Goal: Task Accomplishment & Management: Complete application form

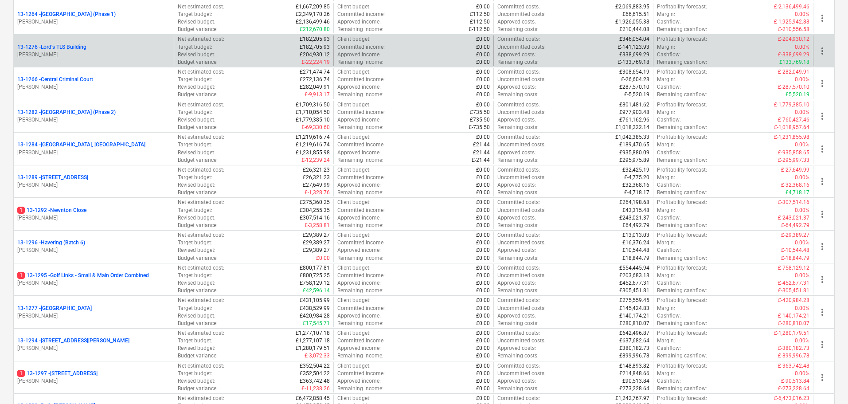
scroll to position [1153, 0]
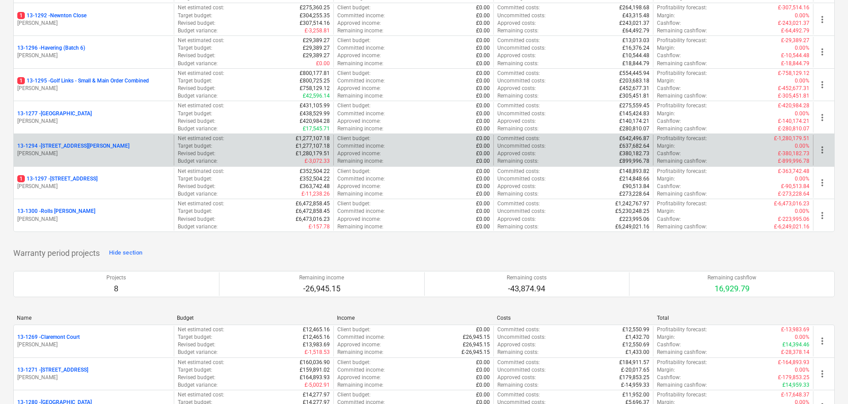
click at [94, 149] on div "13-1294 - 90 Monier Road" at bounding box center [93, 146] width 153 height 8
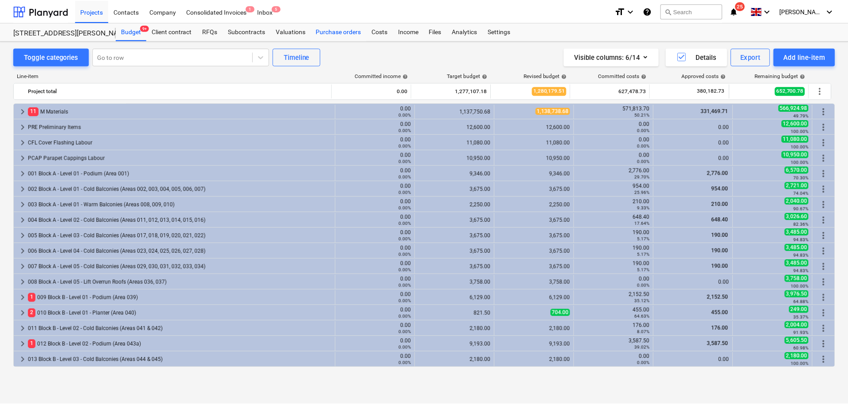
scroll to position [177, 0]
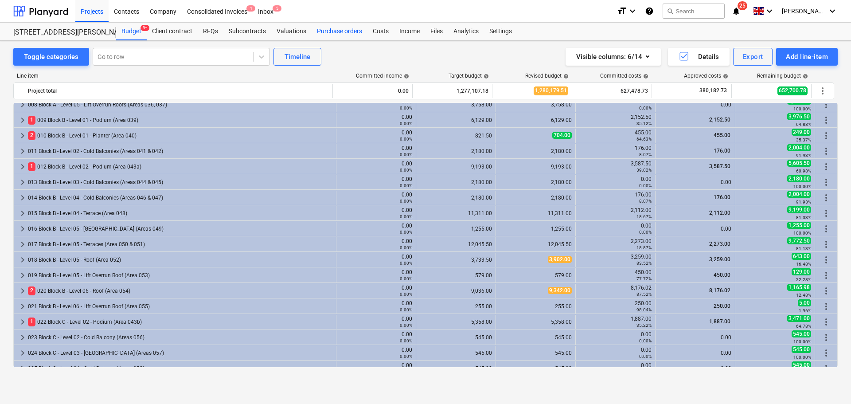
click at [355, 31] on div "Purchase orders" at bounding box center [340, 32] width 56 height 18
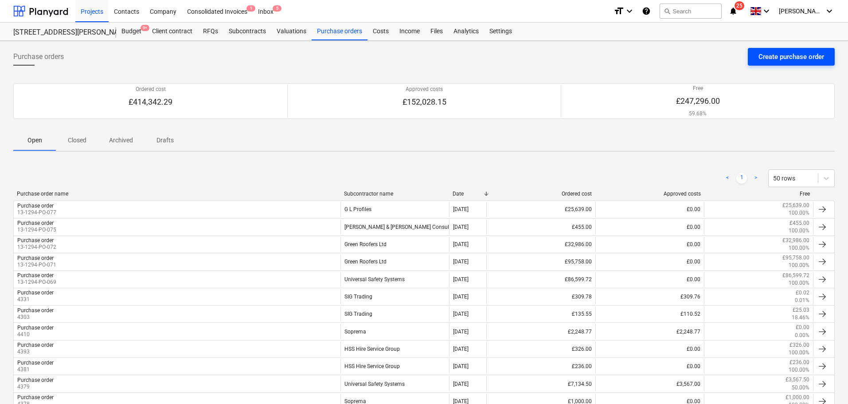
click at [786, 53] on div "Create purchase order" at bounding box center [792, 57] width 66 height 12
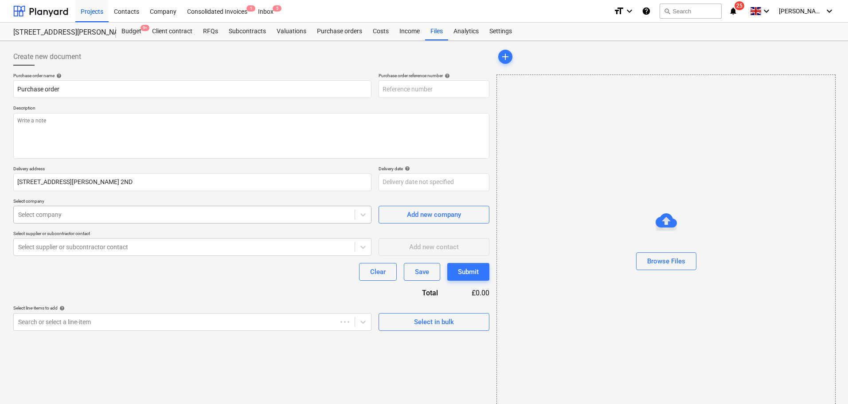
type textarea "x"
type input "13-1294-PO-078"
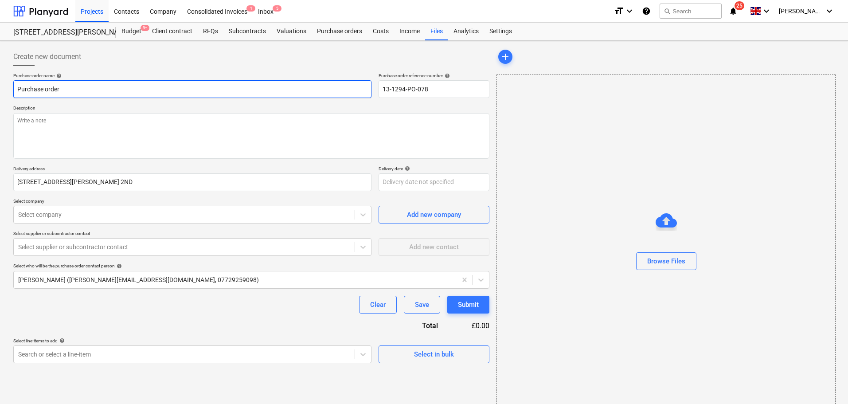
click at [111, 84] on input "Purchase order" at bounding box center [192, 89] width 358 height 18
type textarea "x"
click at [125, 69] on div at bounding box center [251, 69] width 476 height 7
click at [55, 221] on div "Select company" at bounding box center [184, 214] width 341 height 12
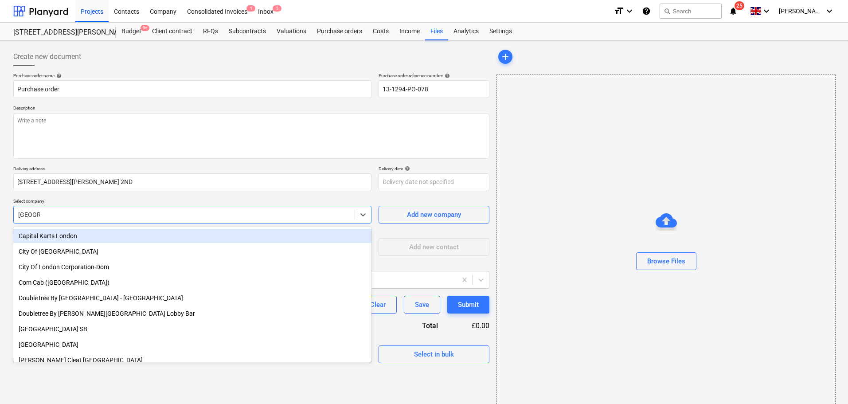
type input "london h"
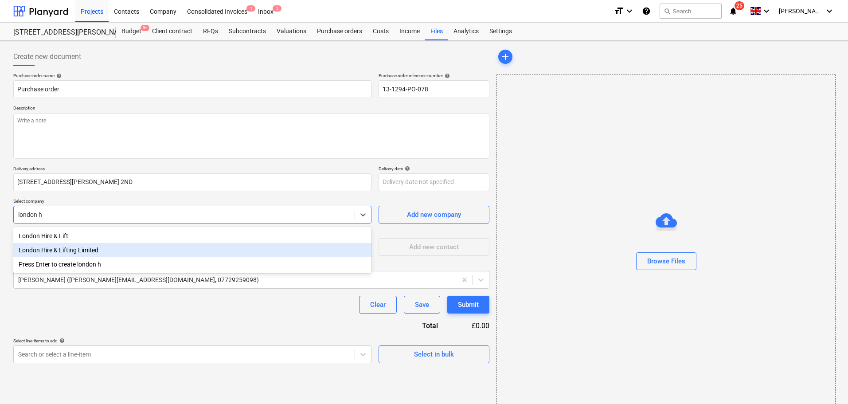
click at [72, 246] on div "London Hire & Lifting Limited" at bounding box center [192, 250] width 358 height 14
type textarea "x"
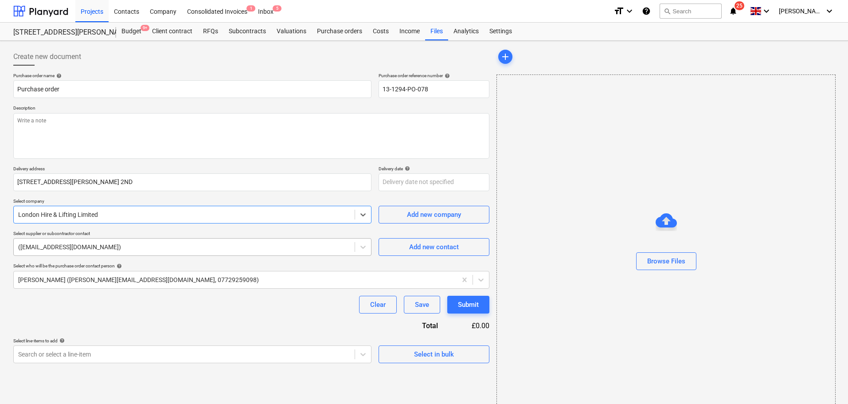
click at [105, 255] on div "(service@londonhl.co.uk)" at bounding box center [192, 247] width 358 height 18
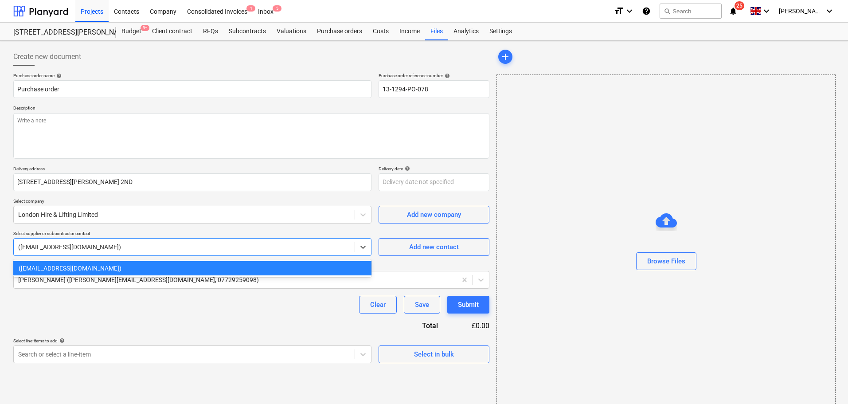
type textarea "x"
click at [141, 311] on div "Clear Save Submit" at bounding box center [251, 305] width 476 height 18
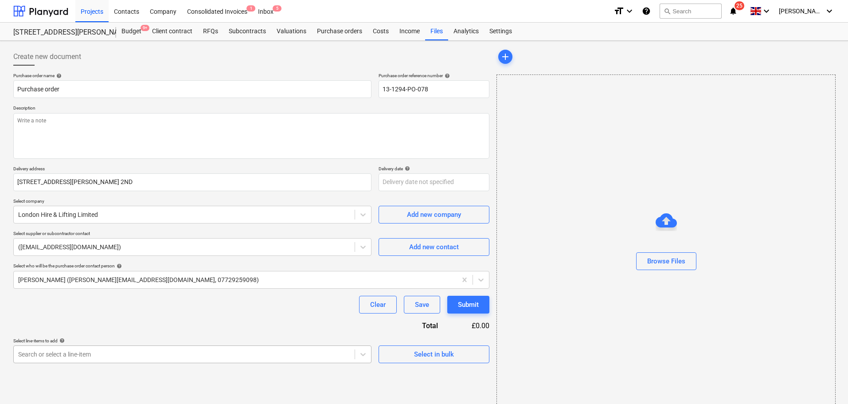
click at [142, 355] on body "Projects Contacts Company Consolidated Invoices 1 Inbox 5 format_size keyboard_…" at bounding box center [424, 202] width 848 height 404
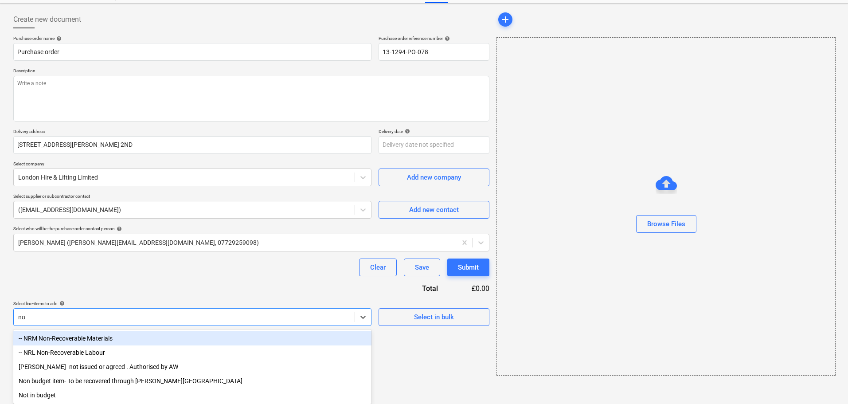
scroll to position [16, 0]
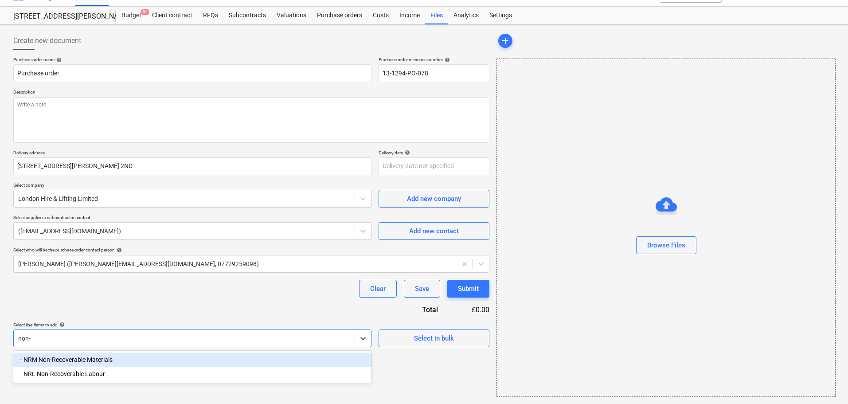
type input "non-r"
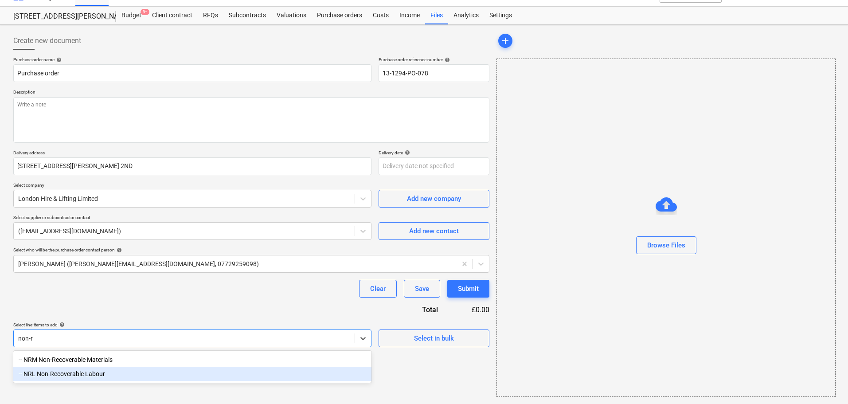
click at [134, 371] on div "-- NRL Non-Recoverable Labour" at bounding box center [192, 374] width 358 height 14
type textarea "x"
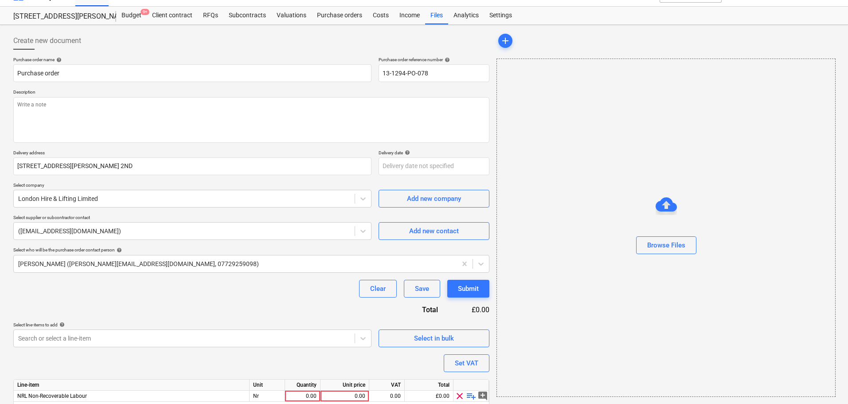
click at [218, 290] on div "Clear Save Submit" at bounding box center [251, 289] width 476 height 18
click at [471, 396] on span "playlist_add" at bounding box center [471, 396] width 11 height 11
type textarea "x"
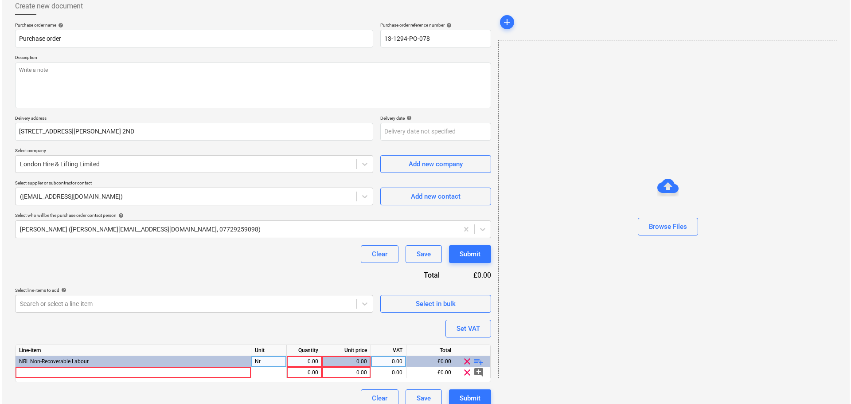
scroll to position [61, 0]
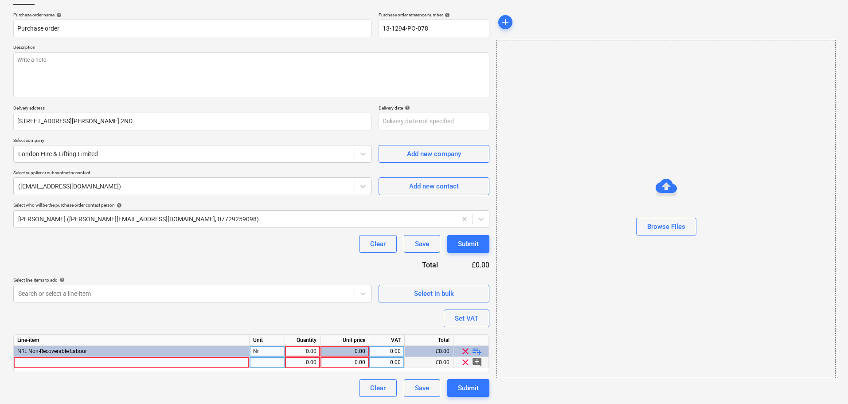
click at [78, 364] on div at bounding box center [132, 362] width 236 height 11
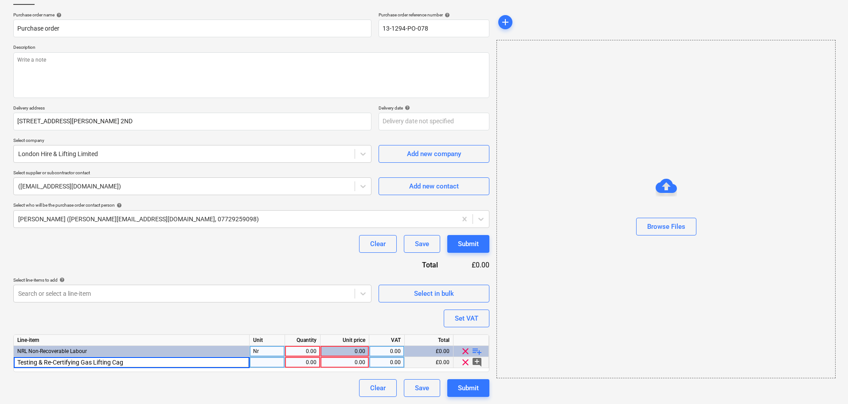
type input "Testing & Re-Certifying Gas Lifting Cage"
type textarea "x"
type input "Nr"
type textarea "x"
type input "130"
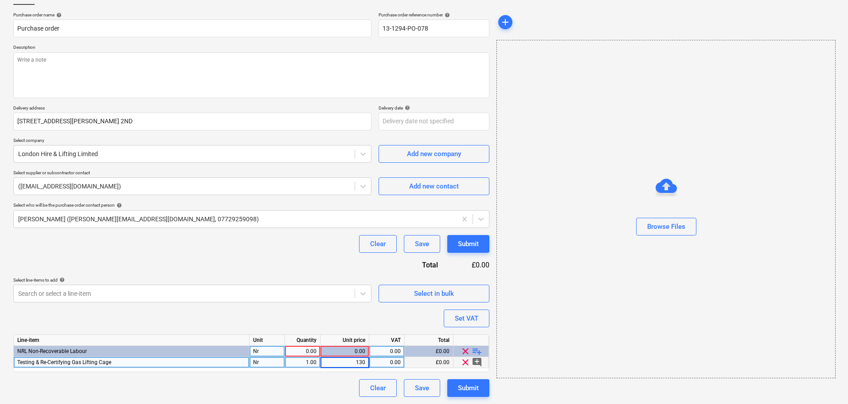
click at [142, 307] on div "Purchase order name help Purchase order Purchase order reference number help 13…" at bounding box center [251, 204] width 476 height 385
click at [306, 350] on div "0.00" at bounding box center [303, 351] width 28 height 11
click at [301, 261] on div "Purchase order name help Purchase order Purchase order reference number help 13…" at bounding box center [251, 204] width 476 height 385
click at [466, 247] on div "Submit" at bounding box center [468, 244] width 21 height 12
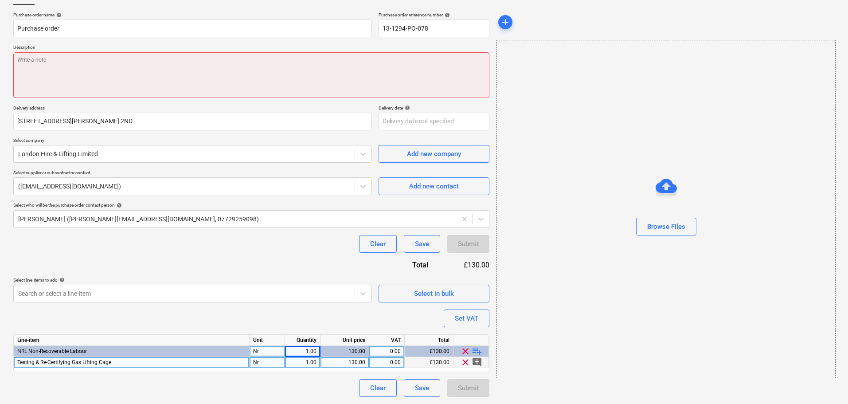
click at [134, 65] on textarea at bounding box center [251, 75] width 476 height 46
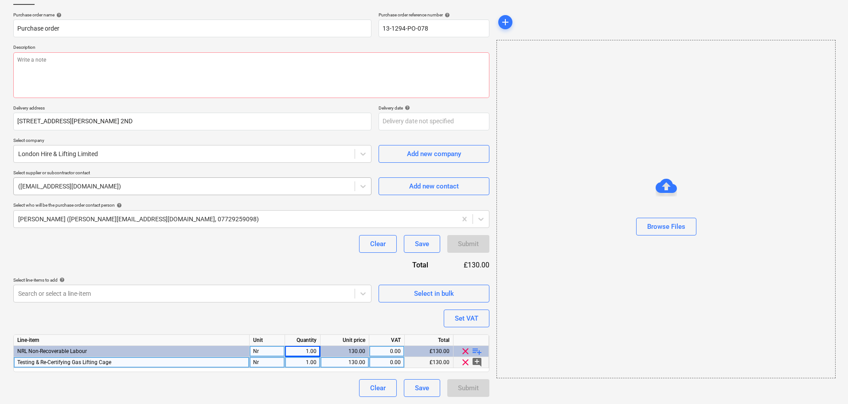
click at [123, 188] on div at bounding box center [184, 186] width 332 height 9
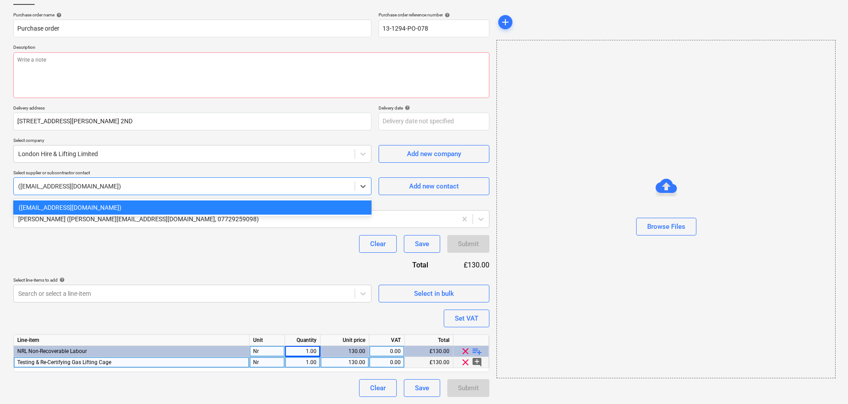
click at [123, 188] on div at bounding box center [184, 186] width 332 height 9
drag, startPoint x: 123, startPoint y: 188, endPoint x: 27, endPoint y: 189, distance: 96.7
click at [27, 189] on div at bounding box center [184, 186] width 332 height 9
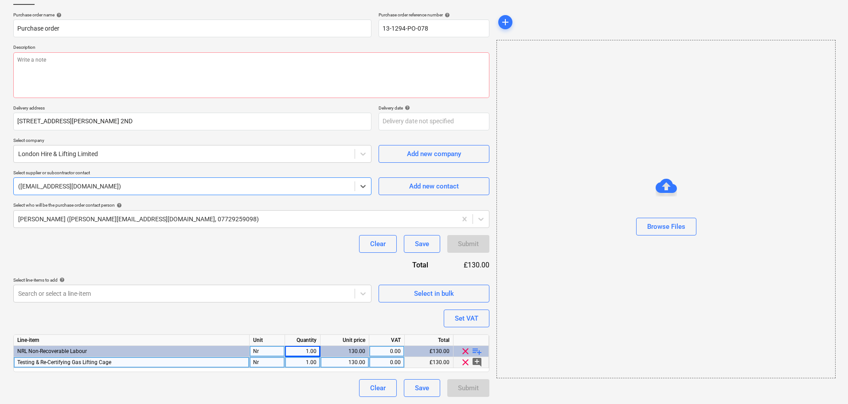
drag, startPoint x: 26, startPoint y: 188, endPoint x: 93, endPoint y: 186, distance: 67.4
click at [93, 186] on div at bounding box center [184, 186] width 332 height 9
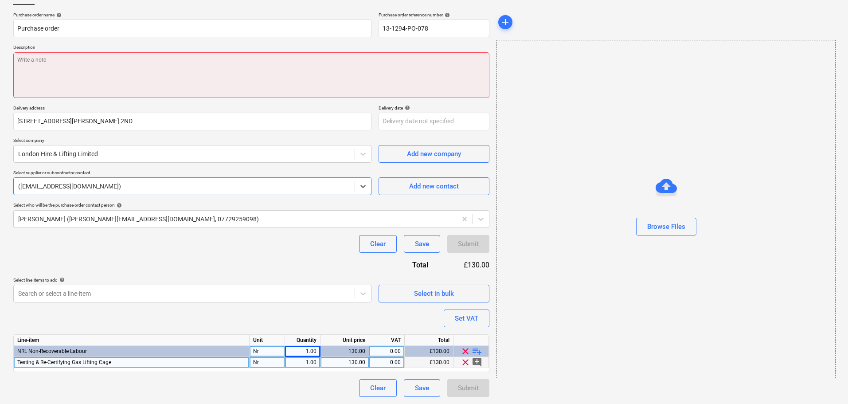
click at [240, 77] on textarea at bounding box center [251, 75] width 476 height 46
type textarea "x"
type textarea "M"
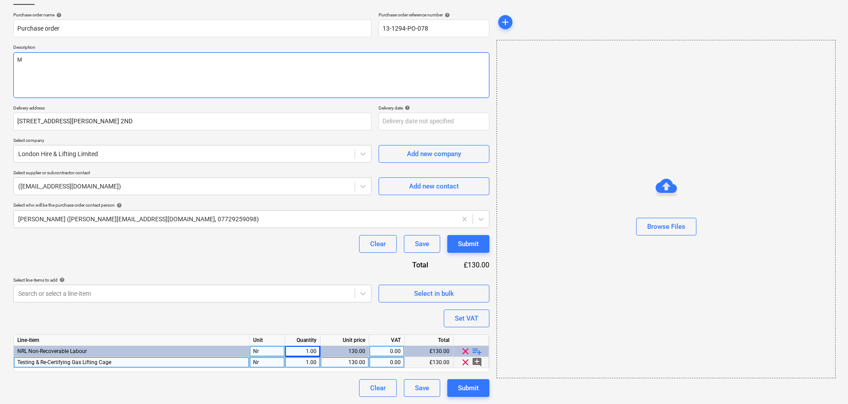
type textarea "x"
type textarea "Mo"
type textarea "x"
type textarea "Mon"
type textarea "x"
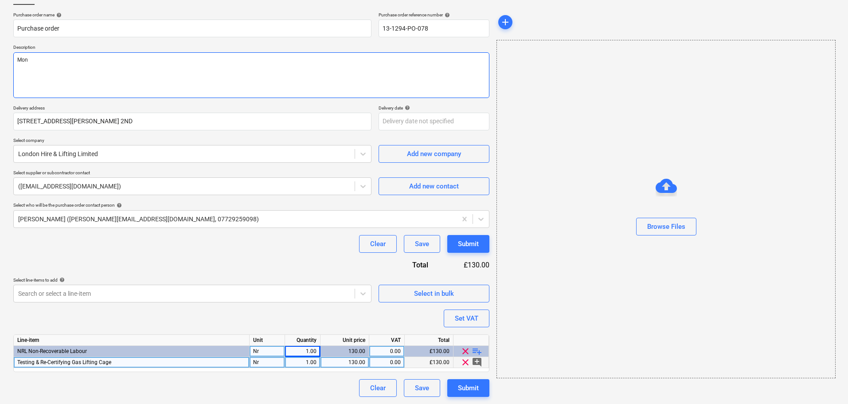
type textarea "Moni"
type textarea "x"
type textarea "Monie"
type textarea "x"
type textarea "Monier"
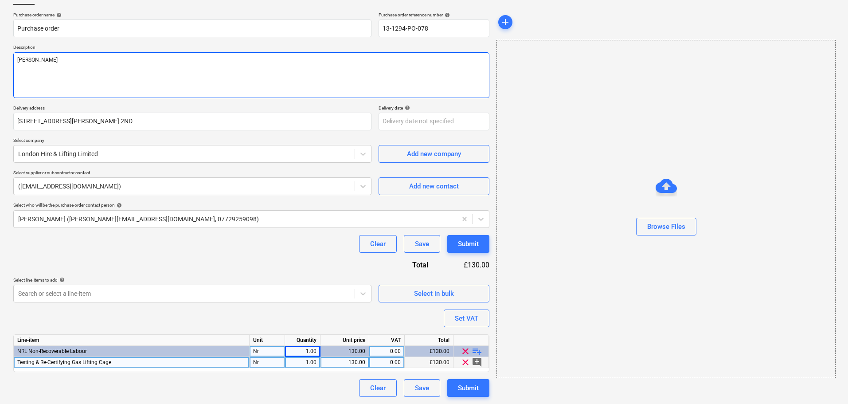
type textarea "x"
type textarea "Monier"
type textarea "x"
type textarea "Monier R"
type textarea "x"
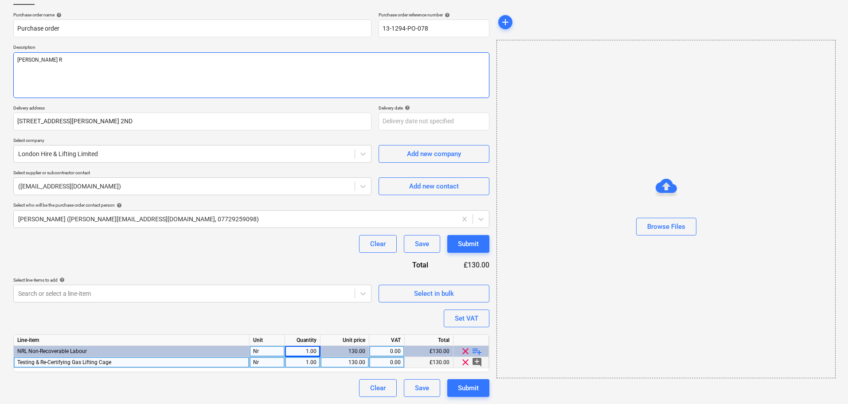
type textarea "Monier Ro"
type textarea "x"
type textarea "Monier Roa"
type textarea "x"
type textarea "Monier Road"
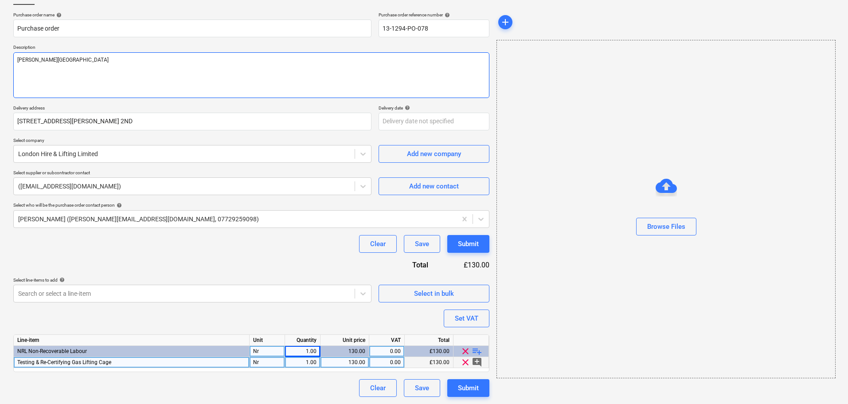
type textarea "x"
type textarea "Monier Road"
type textarea "x"
type textarea "Monier Road -"
type textarea "x"
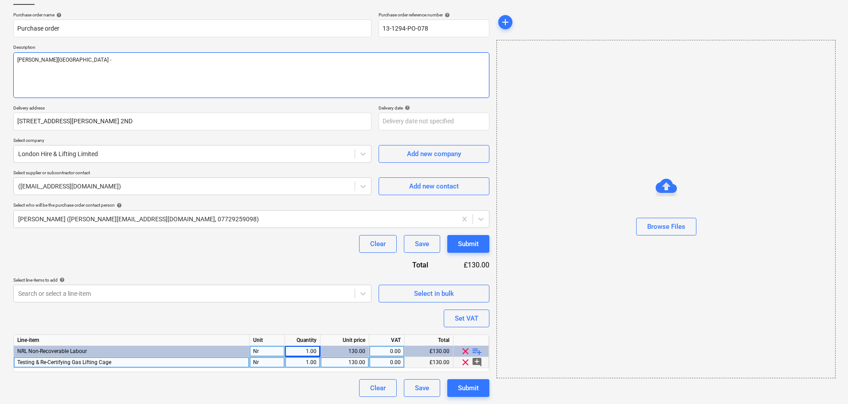
type textarea "Monier Road -"
type textarea "x"
type textarea "Monier Road - O"
type textarea "x"
type textarea "Monier Road - On"
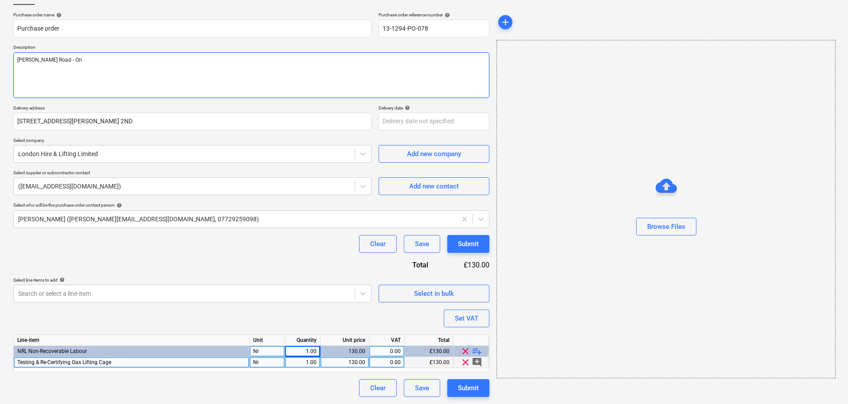
type textarea "x"
type textarea "Monier Road - On"
type textarea "x"
type textarea "Monier Road - On S"
type textarea "x"
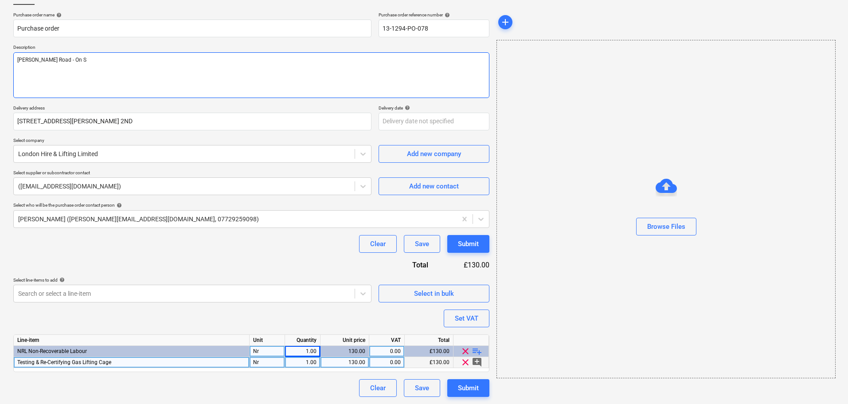
type textarea "Monier Road - On Si"
type textarea "x"
type textarea "Monier Road - On Sit"
type textarea "x"
type textarea "Monier Road - On Site"
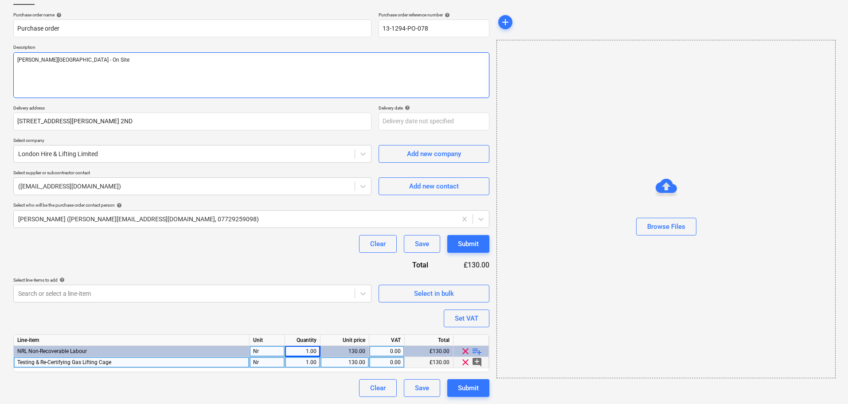
type textarea "x"
type textarea "Monier Road - On Site"
type textarea "x"
type textarea "Monier Road - On Site 0"
type textarea "x"
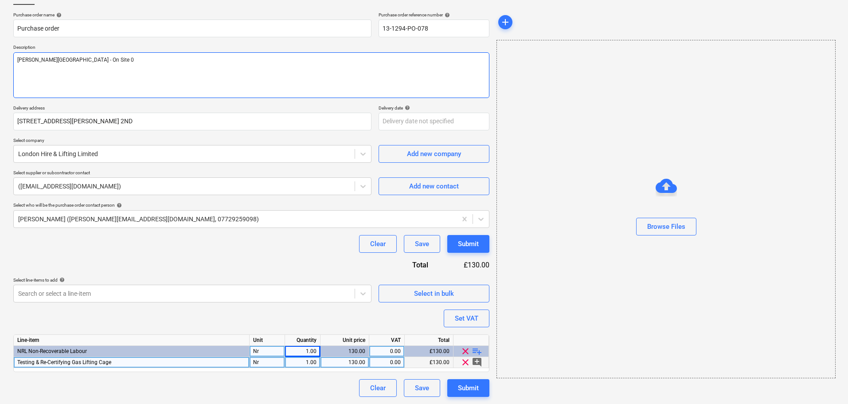
type textarea "Monier Road - On Site 09"
type textarea "x"
type textarea "Monier Road - On Site 09/"
type textarea "x"
type textarea "Monier Road - On Site 09/0"
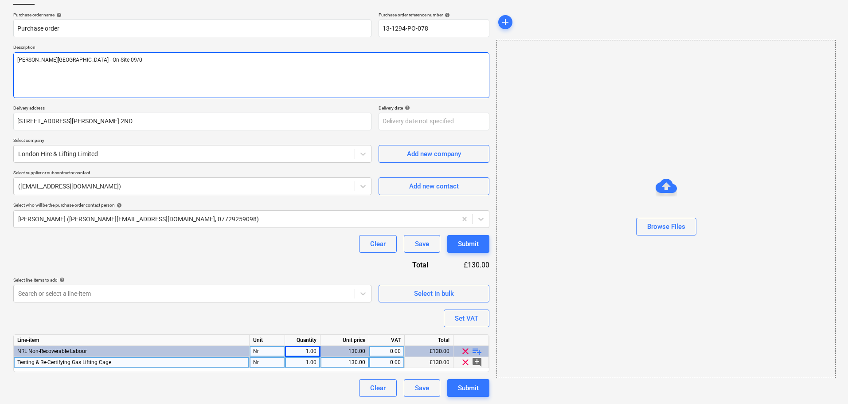
type textarea "x"
type textarea "Monier Road - On Site 09/09"
type textarea "x"
type textarea "Monier Road - On Site 09/09."
type textarea "x"
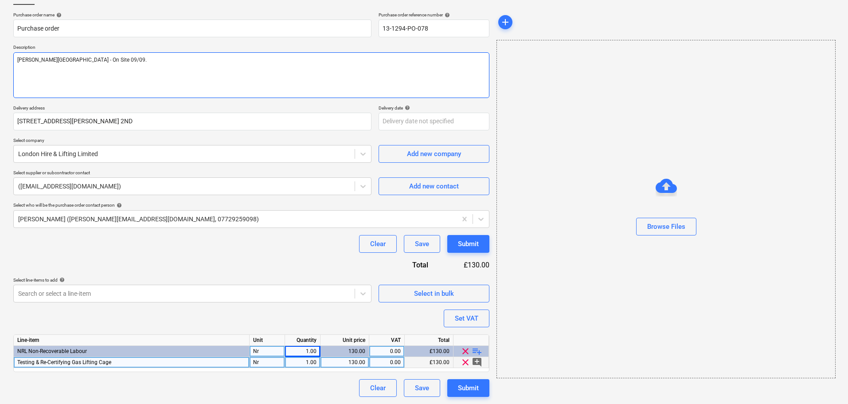
type textarea "Monier Road - On Site 09/09"
type textarea "x"
type textarea "Monier Road - On Site 09/09/"
type textarea "x"
type textarea "Monier Road - On Site 09/09/2"
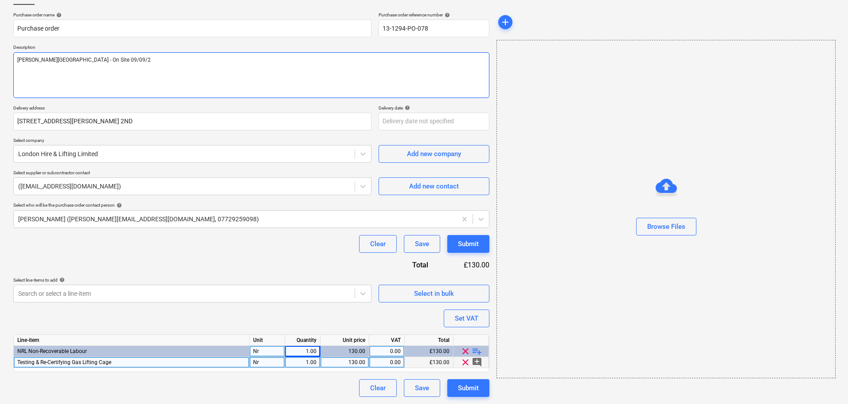
type textarea "x"
type textarea "Monier Road - On Site 09/09/20"
type textarea "x"
type textarea "Monier Road - On Site 09/09/202"
type textarea "x"
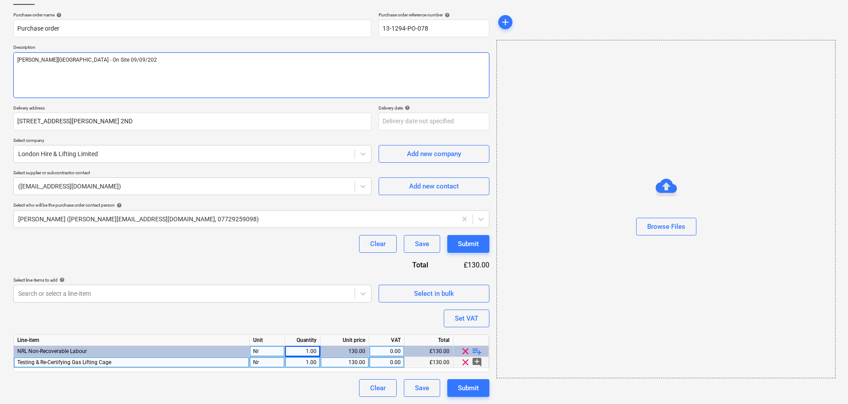
type textarea "Monier Road - On Site 09/09/2025"
type textarea "x"
type textarea "Monier Road - On Site 09/09/2025"
type textarea "x"
type textarea "Monier Road - On Site 09/09/2025 D"
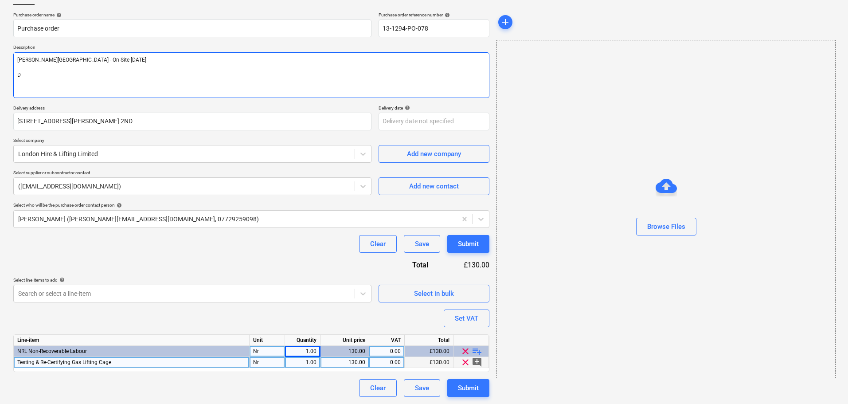
type textarea "x"
type textarea "Monier Road - On Site 09/09/2025 DF"
type textarea "x"
type textarea "Monier Road - On Site 09/09/2025 DFu"
type textarea "x"
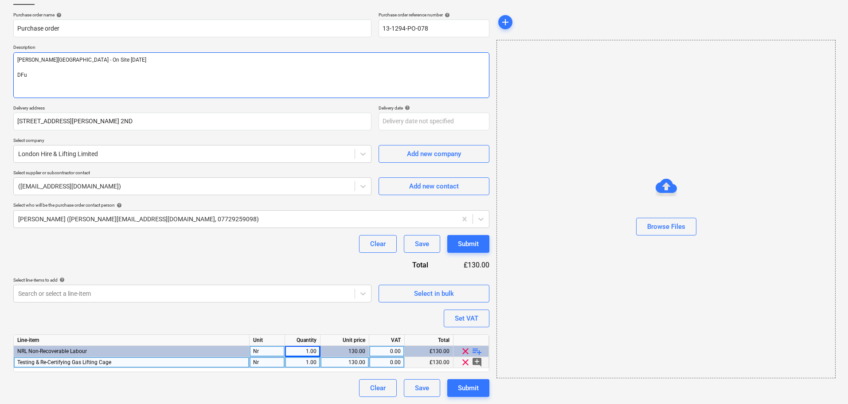
type textarea "Monier Road - On Site 09/09/2025 DF"
type textarea "x"
type textarea "Monier Road - On Site 09/09/2025 D"
type textarea "x"
type textarea "Monier Road - On Site 09/09/2025"
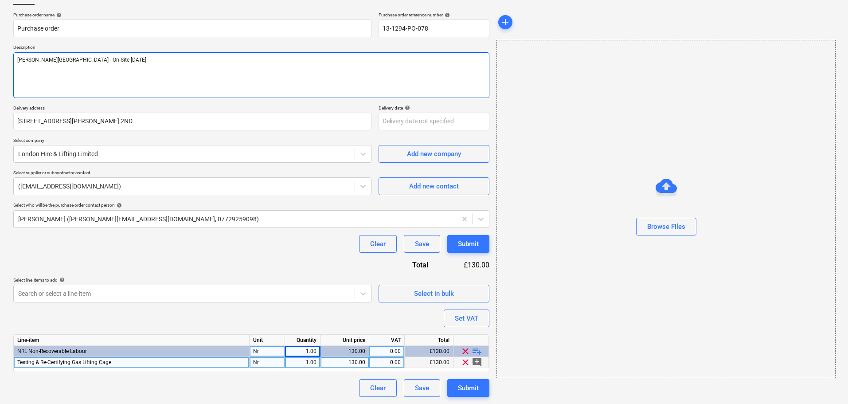
type textarea "x"
type textarea "Monier Road - On Site 09/09/2025 F"
type textarea "x"
type textarea "Monier Road - On Site 09/09/2025 Fu"
type textarea "x"
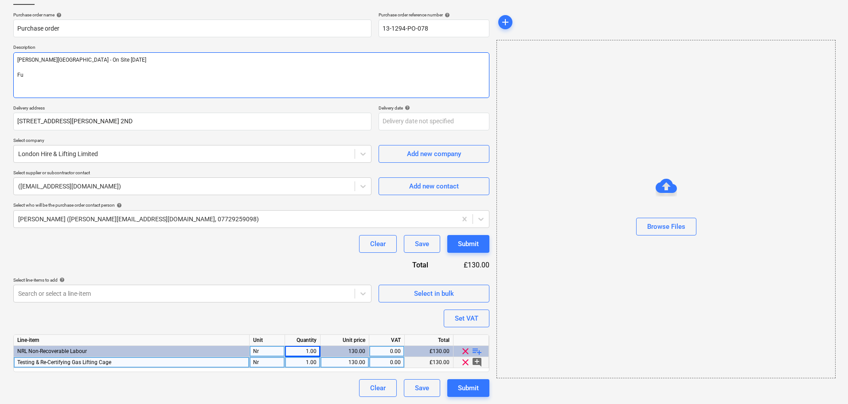
type textarea "Monier Road - On Site 09/09/2025 Ful"
type textarea "x"
type textarea "Monier Road - On Site 09/09/2025 Full"
type textarea "x"
type textarea "Monier Road - On Site 09/09/2025 Full"
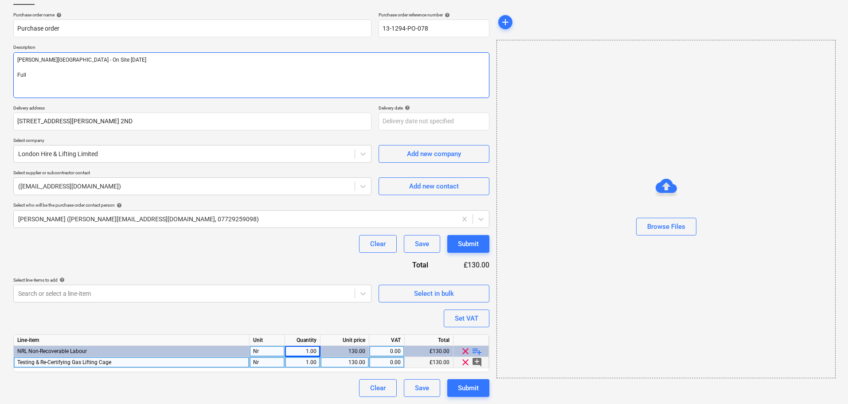
type textarea "x"
type textarea "Monier Road - On Site 09/09/2025 Full r"
type textarea "x"
type textarea "Monier Road - On Site 09/09/2025 Full re"
type textarea "x"
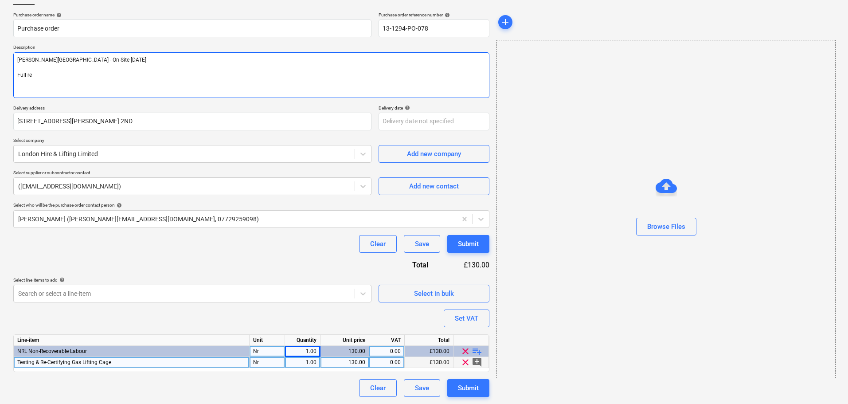
type textarea "Monier Road - On Site 09/09/2025 Full rep"
type textarea "x"
type textarea "Monier Road - On Site 09/09/2025 Full repo"
type textarea "x"
type textarea "Monier Road - On Site 09/09/2025 Full repor"
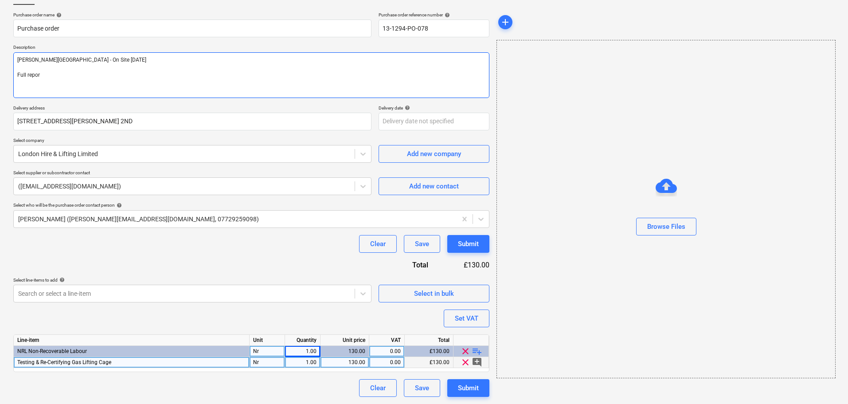
type textarea "x"
type textarea "Monier Road - On Site 09/09/2025 Full report"
type textarea "x"
type textarea "Monier Road - On Site 09/09/2025 Full report"
type textarea "x"
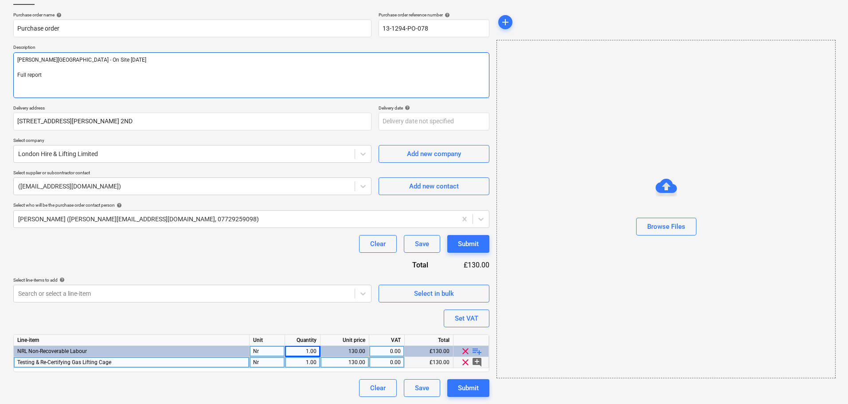
type textarea "Monier Road - On Site 09/09/2025 Full report t"
type textarea "x"
type textarea "Monier Road - On Site 09/09/2025 Full report to"
type textarea "x"
type textarea "Monier Road - On Site 09/09/2025 Full report to"
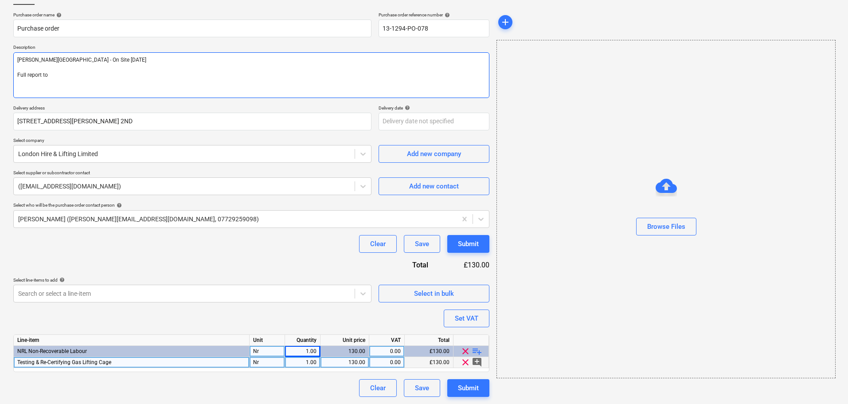
type textarea "x"
type textarea "Monier Road - On Site 09/09/2025 Full report to b"
type textarea "x"
type textarea "Monier Road - On Site 09/09/2025 Full report to be"
type textarea "x"
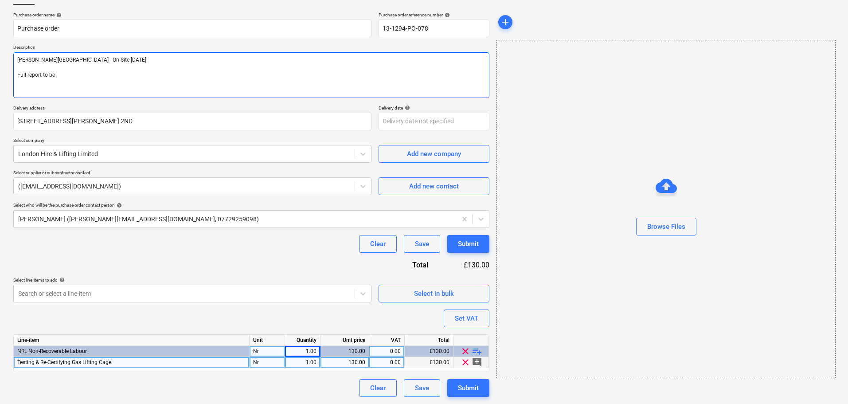
type textarea "Monier Road - On Site 09/09/2025 Full report to be"
type textarea "x"
type textarea "Monier Road - On Site 09/09/2025 Full report to be i"
type textarea "x"
type textarea "Monier Road - On Site 09/09/2025 Full report to be is"
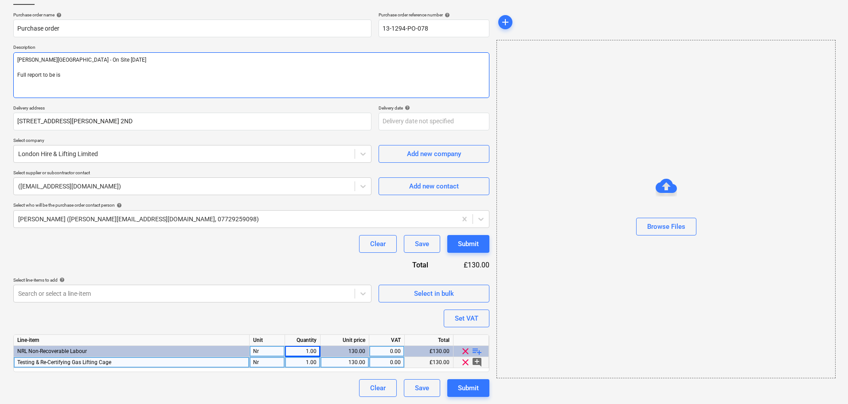
type textarea "x"
type textarea "Monier Road - On Site 09/09/2025 Full report to be iss"
type textarea "x"
type textarea "Monier Road - On Site 09/09/2025 Full report to be issu"
type textarea "x"
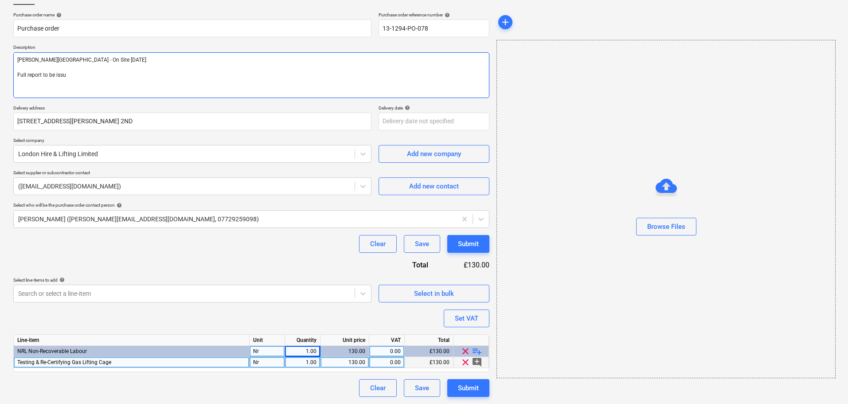
type textarea "Monier Road - On Site 09/09/2025 Full report to be issue"
type textarea "x"
type textarea "Monier Road - On Site 09/09/2025 Full report to be issued"
type textarea "x"
type textarea "Monier Road - On Site 09/09/2025 Full report to be issued"
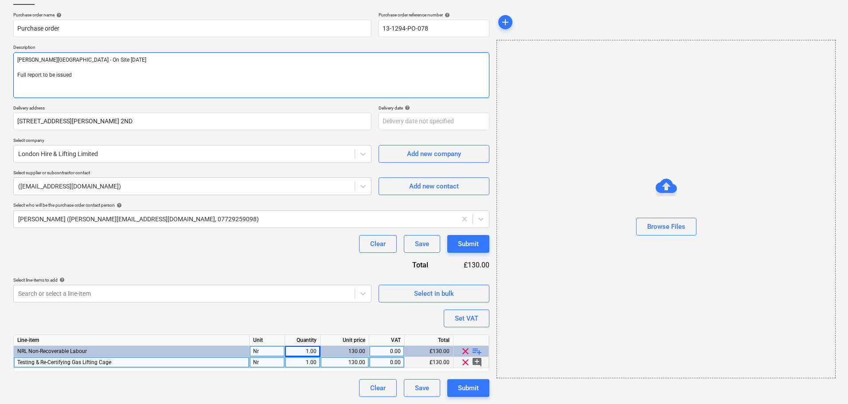
type textarea "x"
type textarea "Monier Road - On Site 09/09/2025 Full report to be issued t"
type textarea "x"
type textarea "Monier Road - On Site 09/09/2025 Full report to be issued to"
type textarea "x"
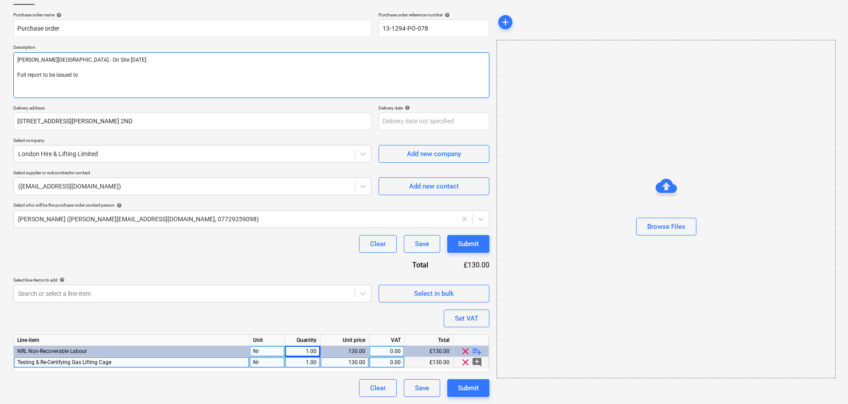
type textarea "Monier Road - On Site 09/09/2025 Full report to be issued to"
type textarea "x"
type textarea "Monier Road - On Site 09/09/2025 Full report to be issued to S"
type textarea "x"
type textarea "Monier Road - On Site 09/09/2025 Full report to be issued to Sk"
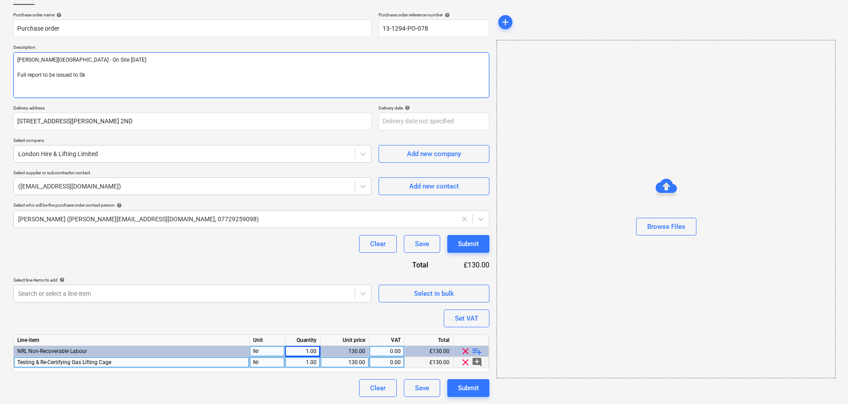
type textarea "x"
type textarea "Monier Road - On Site 09/09/2025 Full report to be issued to Sky"
type textarea "x"
type textarea "Monier Road - On Site 09/09/2025 Full report to be issued to Skyl"
type textarea "x"
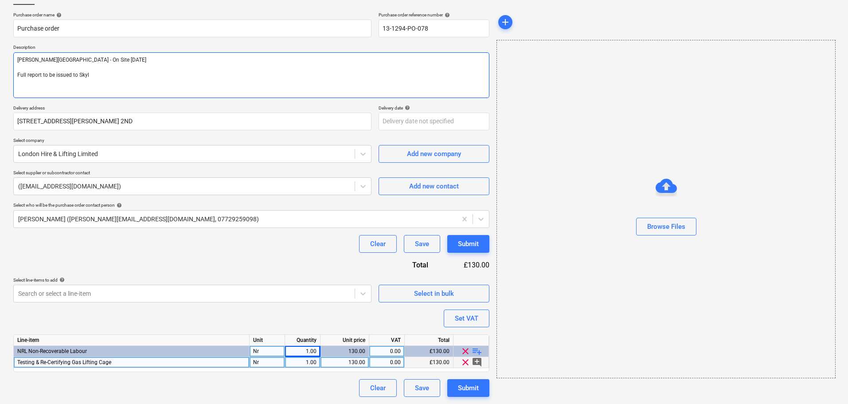
type textarea "Monier Road - On Site 09/09/2025 Full report to be issued to Skyle"
type textarea "x"
type textarea "Monier Road - On Site 09/09/2025 Full report to be issued to Skyler"
click at [247, 256] on div "Purchase order name help Purchase order Purchase order reference number help 13…" at bounding box center [251, 204] width 476 height 385
click at [471, 245] on div "Submit" at bounding box center [468, 244] width 21 height 12
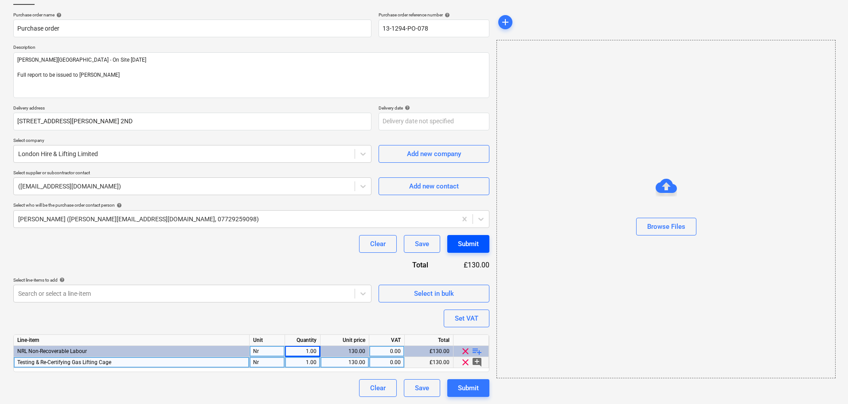
type textarea "x"
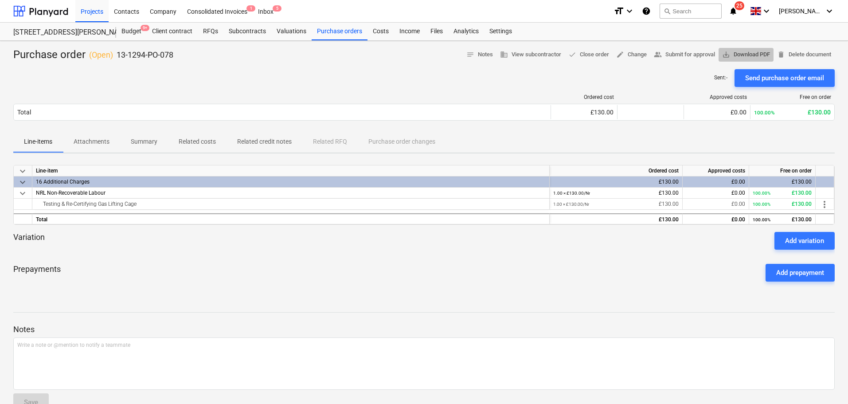
click at [733, 55] on span "save_alt Download PDF" at bounding box center [746, 55] width 48 height 10
click at [269, 247] on div "Variation Add variation" at bounding box center [424, 241] width 822 height 18
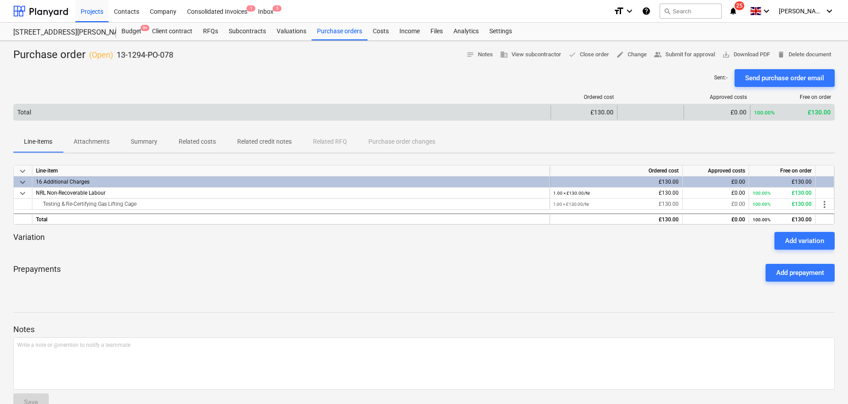
click at [599, 104] on div "Total £130.00 £0.00 100.00% £130.00" at bounding box center [424, 112] width 822 height 17
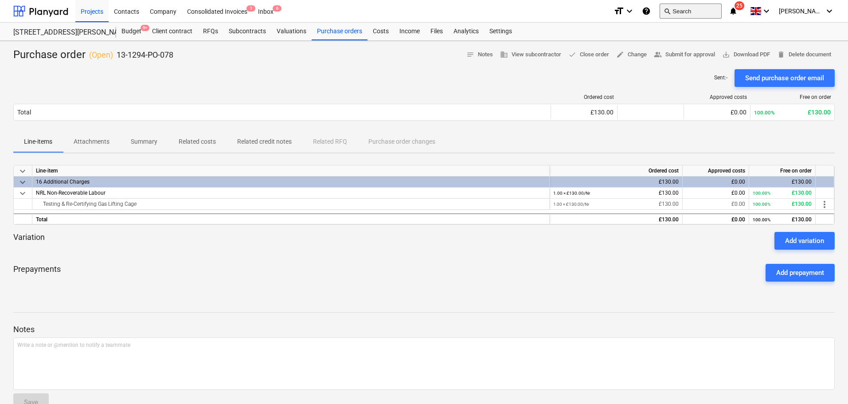
click at [701, 15] on button "search Search" at bounding box center [691, 11] width 62 height 15
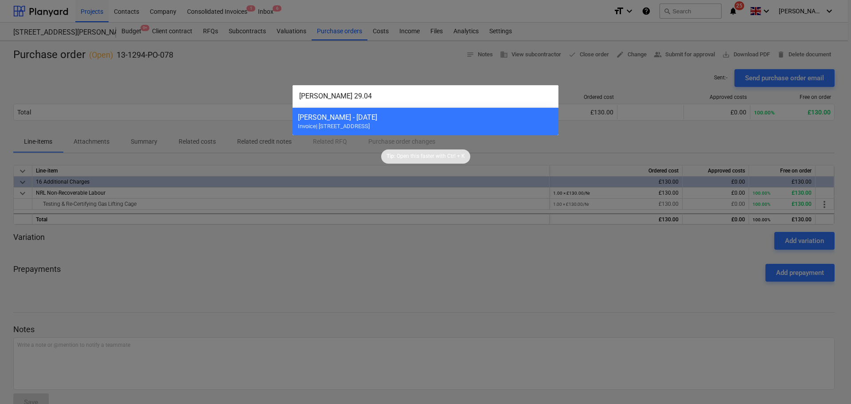
click at [322, 96] on input "costin 29.04" at bounding box center [426, 96] width 266 height 22
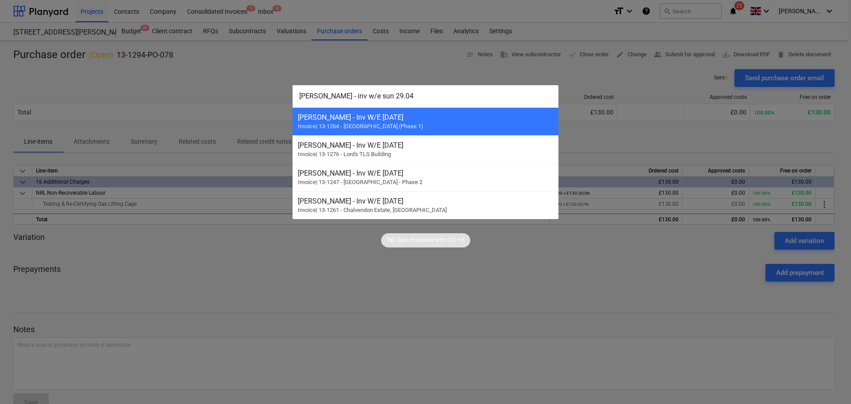
click at [403, 102] on input "costin - inv w/e sun 29.04" at bounding box center [426, 96] width 266 height 22
type input "costin - inv w/e sun 29.04.2024"
click at [247, 93] on div at bounding box center [425, 202] width 851 height 404
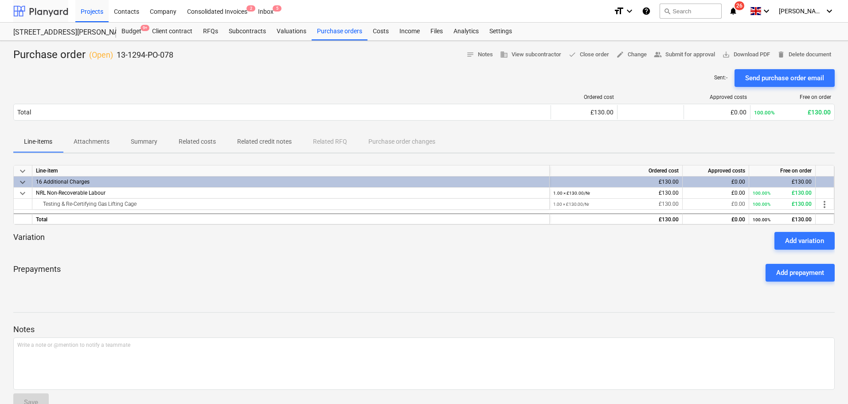
click at [57, 5] on div at bounding box center [40, 11] width 55 height 22
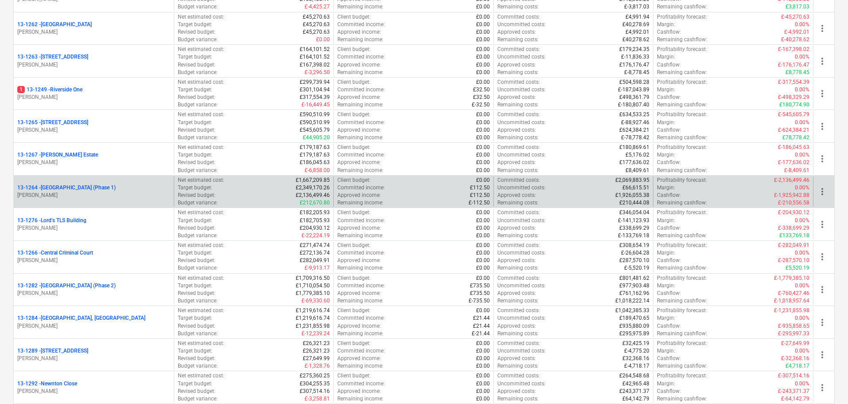
scroll to position [754, 0]
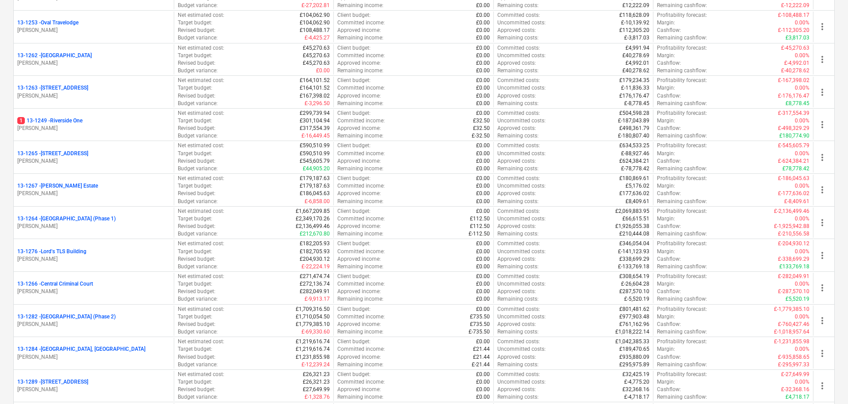
click at [114, 221] on p "13-1264 - Plumstead West Thamesmead (Phase 1)" at bounding box center [66, 219] width 98 height 8
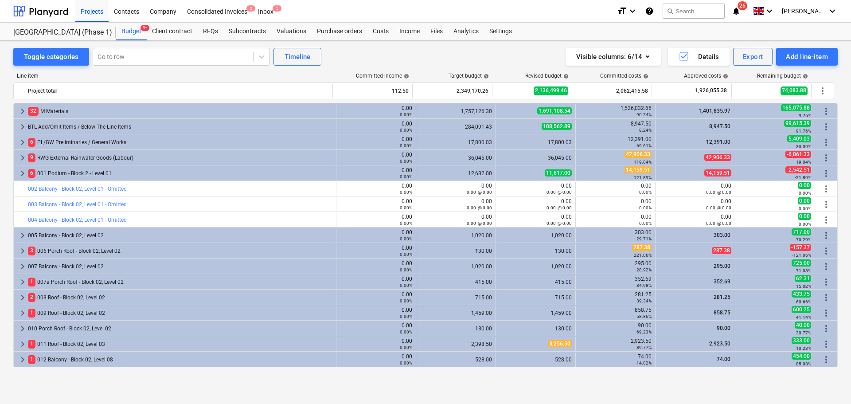
scroll to position [263, 0]
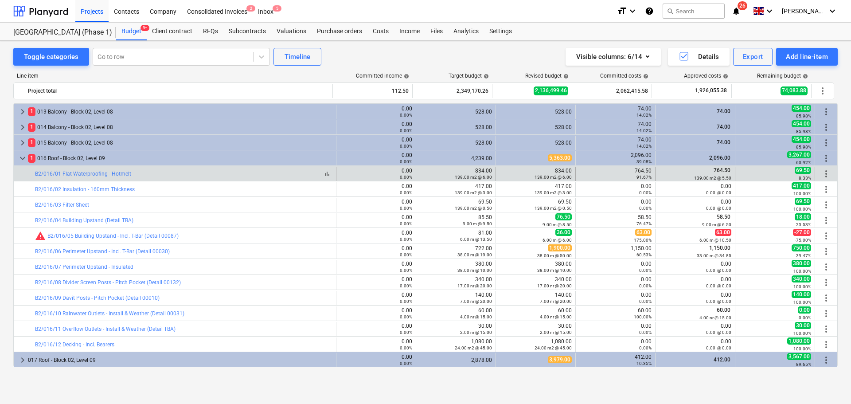
click at [162, 172] on div "bar_chart B2/016/01 Flat Waterproofing - Hotmelt" at bounding box center [184, 174] width 298 height 6
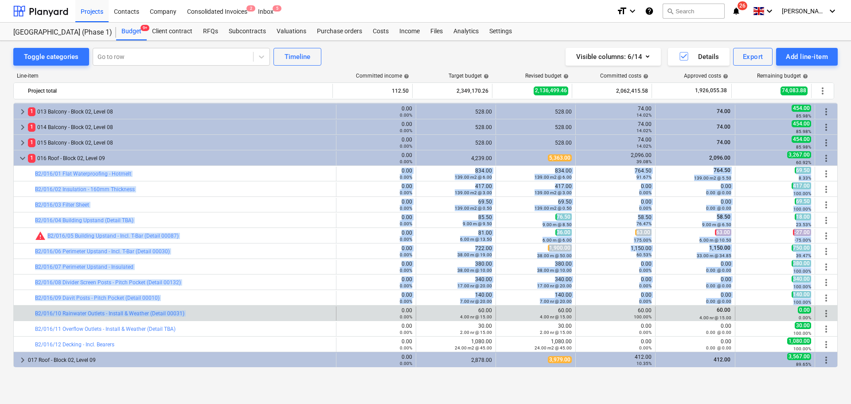
drag, startPoint x: 162, startPoint y: 172, endPoint x: 251, endPoint y: 299, distance: 154.9
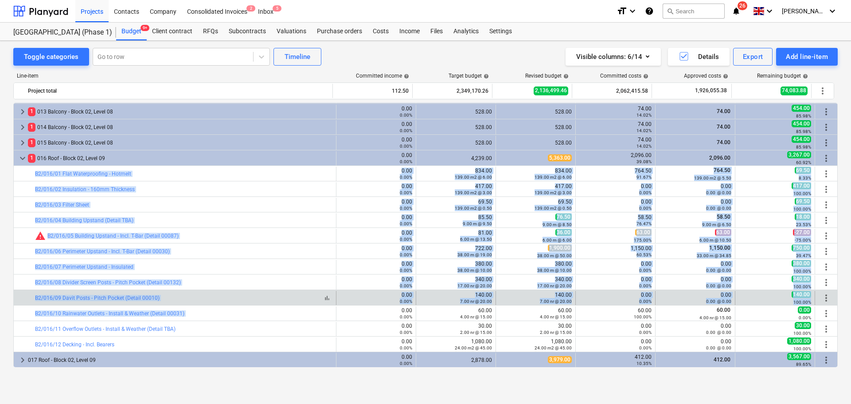
click at [251, 299] on div "bar_chart B2/016/09 Davit Posts - Pitch Pocket (Detail 00010)" at bounding box center [184, 298] width 298 height 6
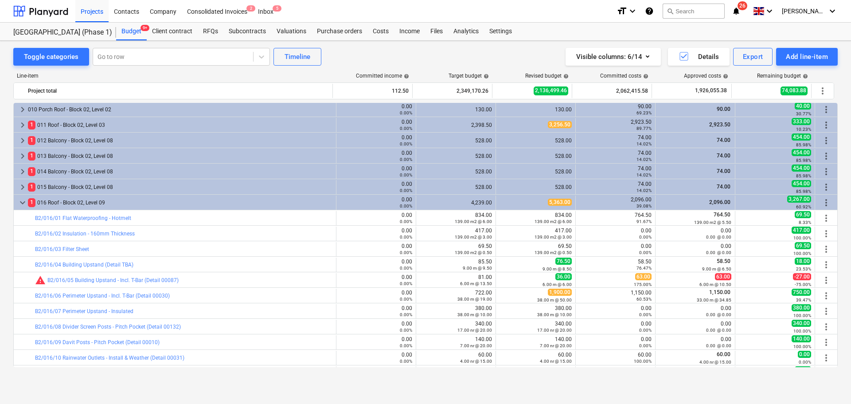
scroll to position [241, 0]
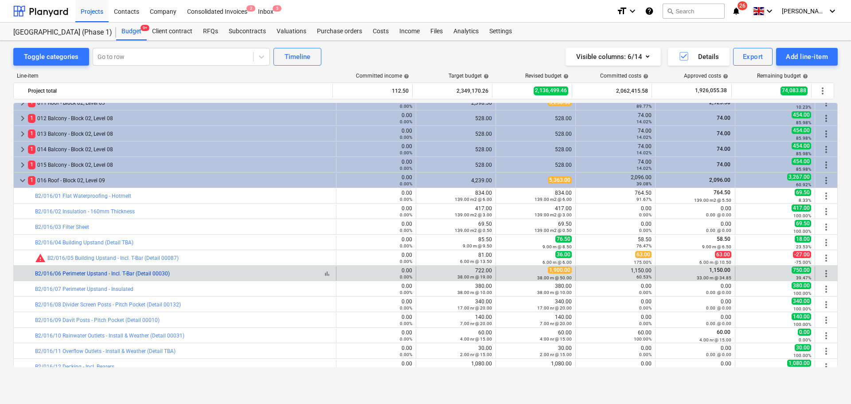
click at [121, 276] on link "B2/016/06 Perimeter Upstand - Incl. T-Bar (Detail 00030)" at bounding box center [102, 273] width 135 height 6
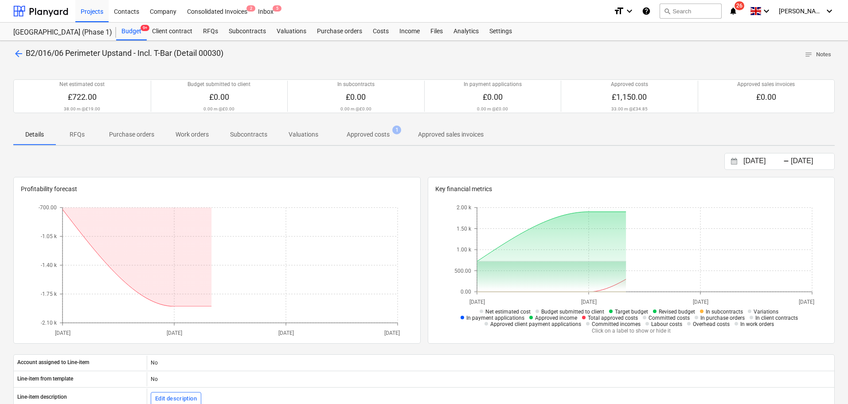
click at [381, 136] on p "Approved costs" at bounding box center [368, 134] width 43 height 9
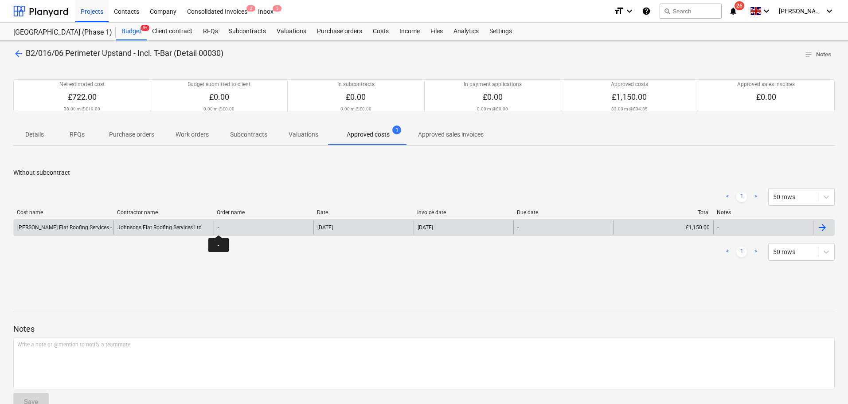
click at [226, 225] on div "-" at bounding box center [264, 227] width 100 height 14
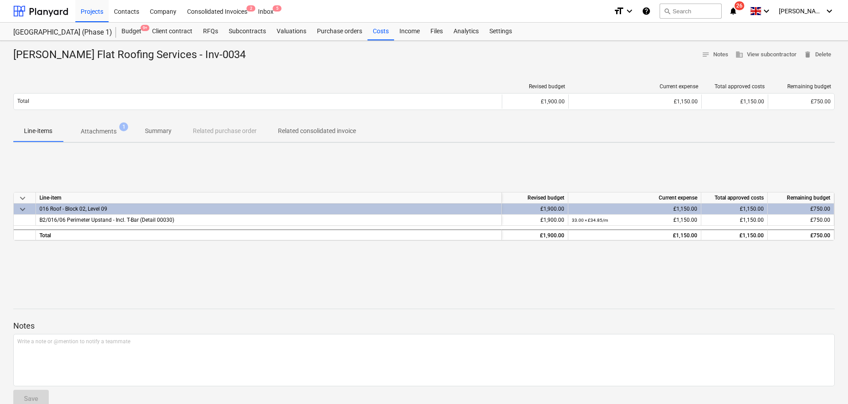
click at [108, 131] on p "Attachments" at bounding box center [99, 131] width 36 height 9
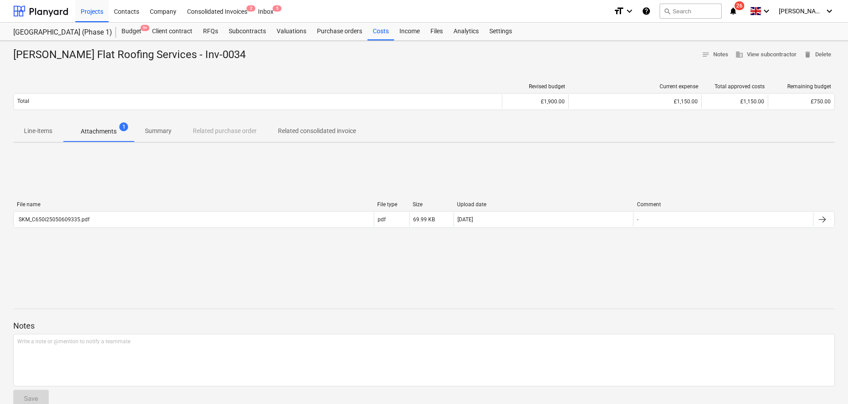
click at [107, 230] on div "File name File type Size Upload date Comment SKM_C650i25050609335.pdf pdf 69.99…" at bounding box center [424, 216] width 822 height 30
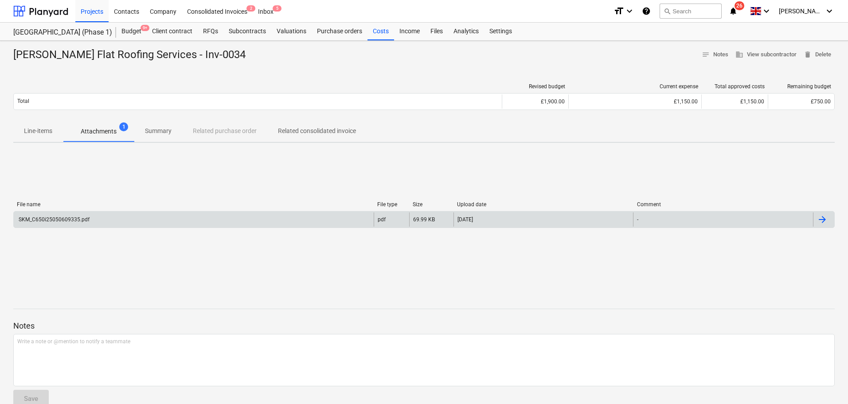
click at [116, 225] on div "SKM_C650i25050609335.pdf" at bounding box center [194, 219] width 360 height 14
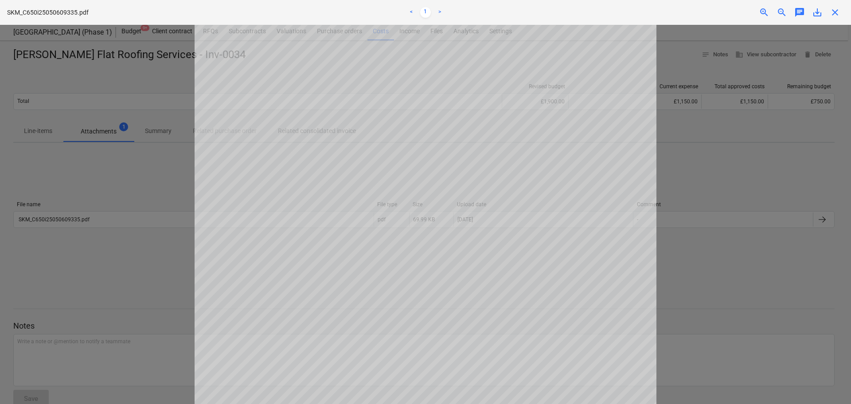
scroll to position [124, 0]
click at [41, 146] on div at bounding box center [425, 214] width 851 height 379
click at [830, 5] on div "SKM_C650i25050609335.pdf < 1 > zoom_in zoom_out chat 0 save_alt close" at bounding box center [425, 12] width 851 height 25
click at [833, 8] on span "close" at bounding box center [835, 12] width 11 height 11
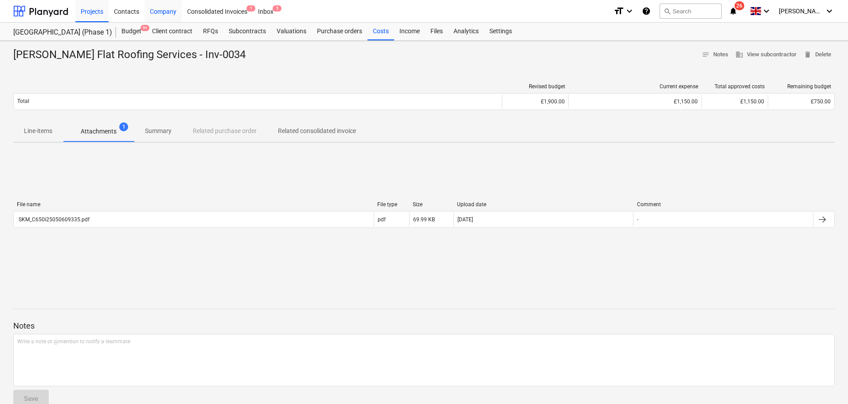
drag, startPoint x: 127, startPoint y: 37, endPoint x: 150, endPoint y: 9, distance: 36.5
click at [127, 37] on div "Budget 9+" at bounding box center [131, 32] width 31 height 18
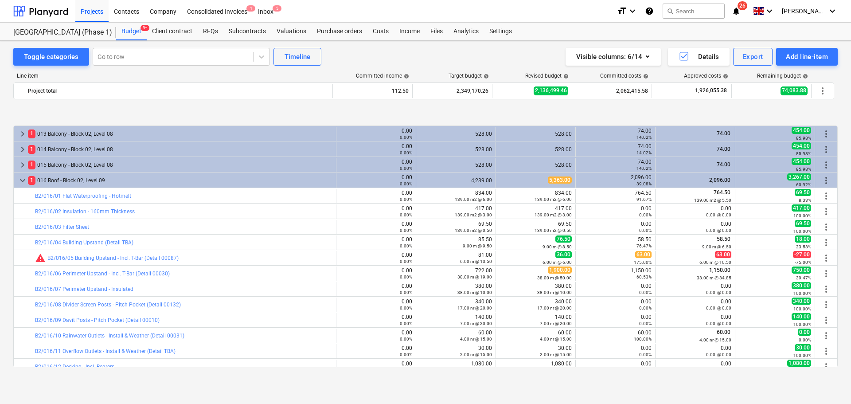
scroll to position [286, 0]
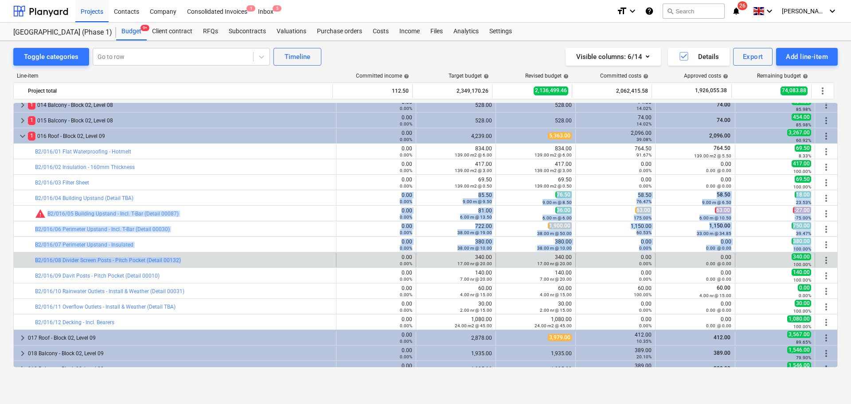
drag, startPoint x: 218, startPoint y: 200, endPoint x: 219, endPoint y: 256, distance: 56.3
click at [219, 255] on div "bar_chart B2/016/08 Divider Screen Posts - Pitch Pocket (Detail 00132)" at bounding box center [184, 260] width 298 height 14
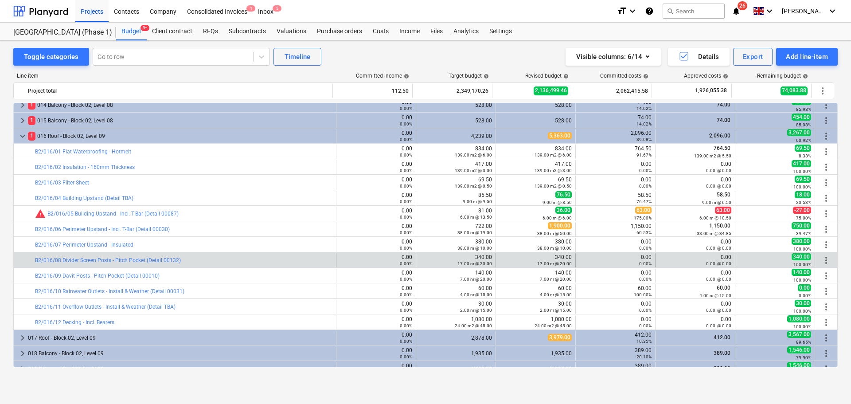
click at [219, 255] on div "bar_chart B2/016/08 Divider Screen Posts - Pitch Pocket (Detail 00132)" at bounding box center [184, 260] width 298 height 14
drag, startPoint x: 219, startPoint y: 255, endPoint x: 680, endPoint y: 262, distance: 461.2
click at [680, 262] on div "bar_chart B2/016/08 Divider Screen Posts - Pitch Pocket (Detail 00132) 0.00 0.0…" at bounding box center [426, 260] width 824 height 14
click at [682, 262] on div "0.00 @ 0.00" at bounding box center [695, 263] width 72 height 6
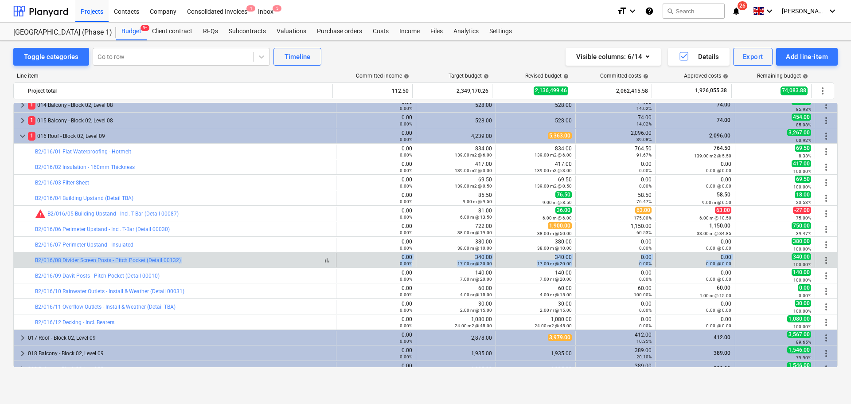
drag, startPoint x: 682, startPoint y: 262, endPoint x: 214, endPoint y: 261, distance: 468.2
click at [214, 261] on div "bar_chart B2/016/08 Divider Screen Posts - Pitch Pocket (Detail 00132) 0.00 0.0…" at bounding box center [426, 260] width 824 height 14
click at [214, 261] on div "bar_chart B2/016/08 Divider Screen Posts - Pitch Pocket (Detail 00132)" at bounding box center [184, 260] width 298 height 6
drag, startPoint x: 214, startPoint y: 261, endPoint x: 686, endPoint y: 266, distance: 472.7
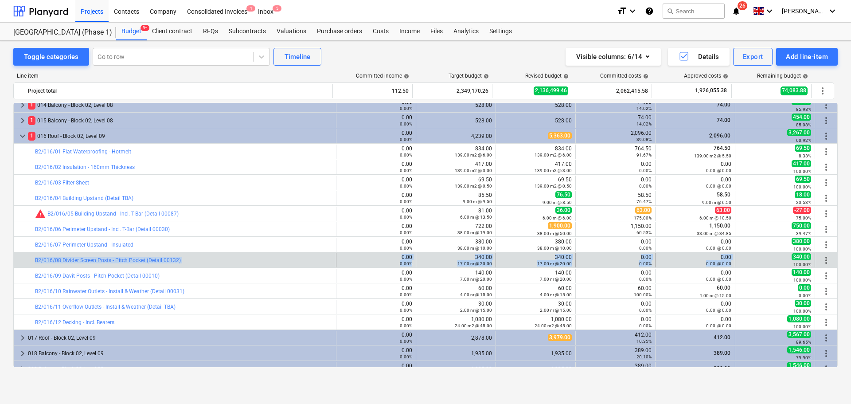
click at [686, 266] on div "bar_chart B2/016/08 Divider Screen Posts - Pitch Pocket (Detail 00132) 0.00 0.0…" at bounding box center [426, 260] width 824 height 14
click at [688, 265] on div "0.00 @ 0.00" at bounding box center [695, 263] width 72 height 6
drag, startPoint x: 688, startPoint y: 265, endPoint x: 232, endPoint y: 262, distance: 455.4
click at [232, 262] on div "bar_chart B2/016/08 Divider Screen Posts - Pitch Pocket (Detail 00132) 0.00 0.0…" at bounding box center [426, 260] width 824 height 14
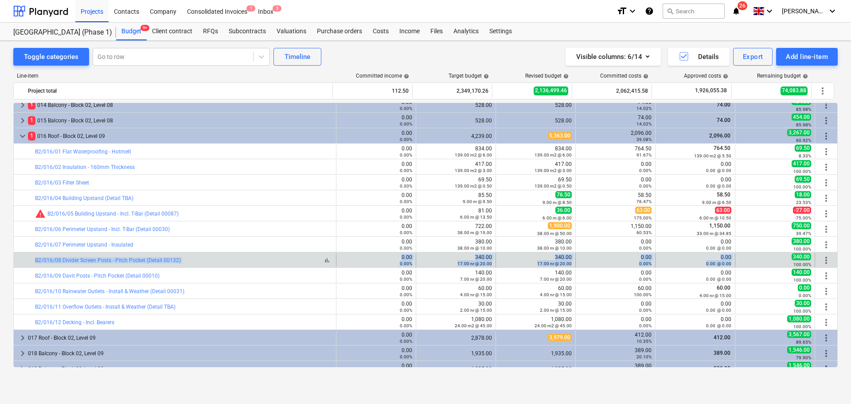
click at [232, 262] on div "bar_chart B2/016/08 Divider Screen Posts - Pitch Pocket (Detail 00132)" at bounding box center [184, 260] width 298 height 6
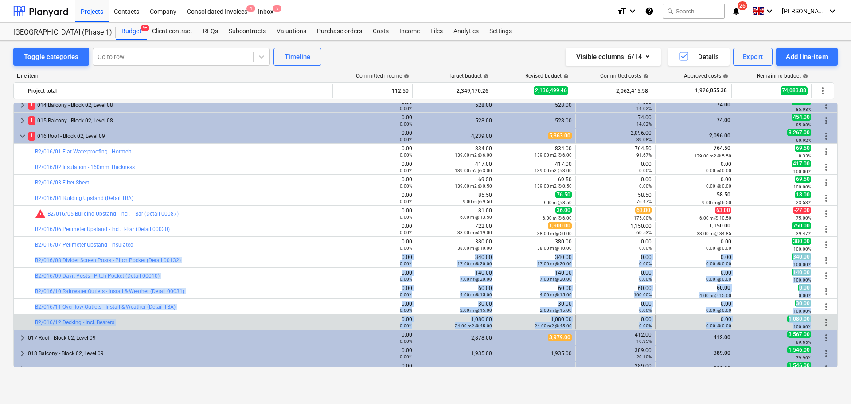
drag, startPoint x: 232, startPoint y: 262, endPoint x: 794, endPoint y: 325, distance: 564.9
click at [794, 325] on small "100.00%" at bounding box center [803, 326] width 18 height 5
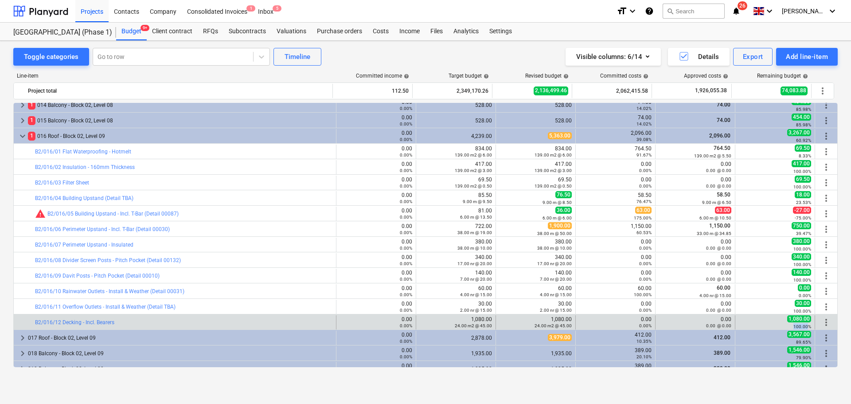
click at [794, 325] on small "100.00%" at bounding box center [803, 326] width 18 height 5
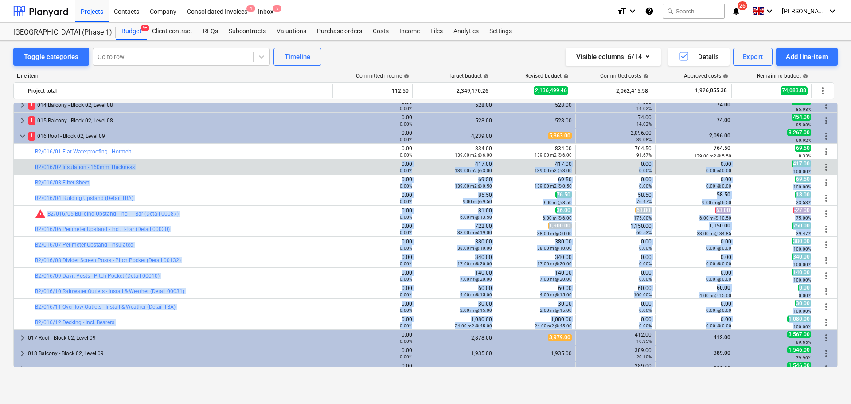
drag, startPoint x: 794, startPoint y: 325, endPoint x: 281, endPoint y: 164, distance: 538.4
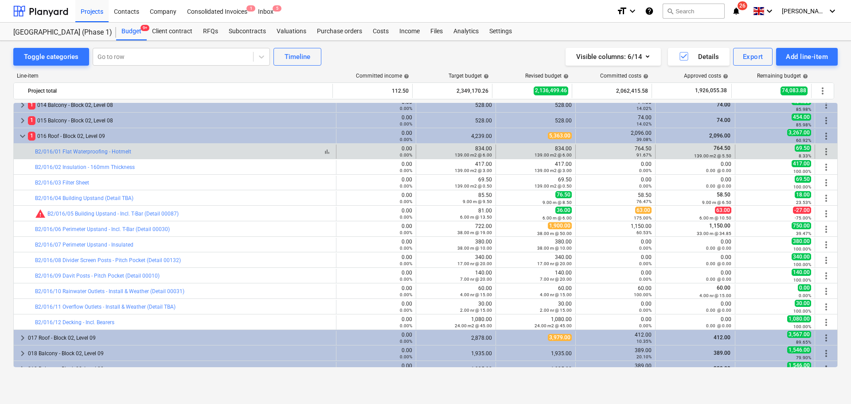
click at [285, 150] on div "bar_chart B2/016/01 Flat Waterproofing - Hotmelt" at bounding box center [184, 152] width 298 height 6
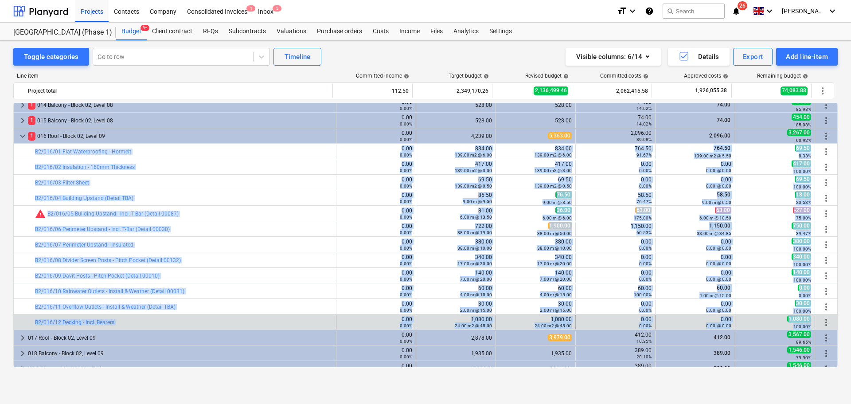
drag, startPoint x: 285, startPoint y: 150, endPoint x: 784, endPoint y: 325, distance: 529.0
click at [784, 325] on div "100.00%" at bounding box center [775, 326] width 72 height 6
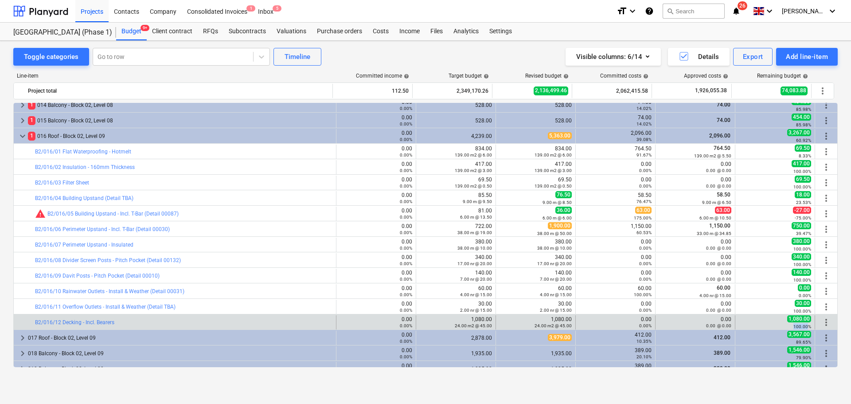
click at [784, 325] on div "100.00%" at bounding box center [775, 326] width 72 height 6
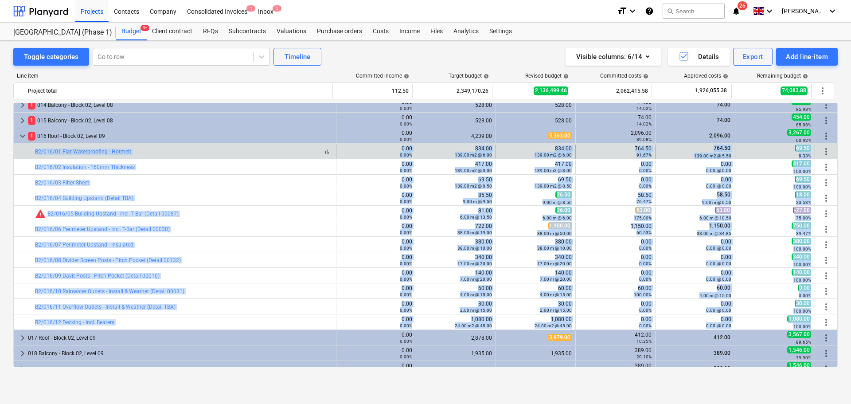
drag, startPoint x: 784, startPoint y: 325, endPoint x: 279, endPoint y: 149, distance: 534.7
click at [279, 149] on div "bar_chart B2/016/01 Flat Waterproofing - Hotmelt" at bounding box center [184, 152] width 298 height 6
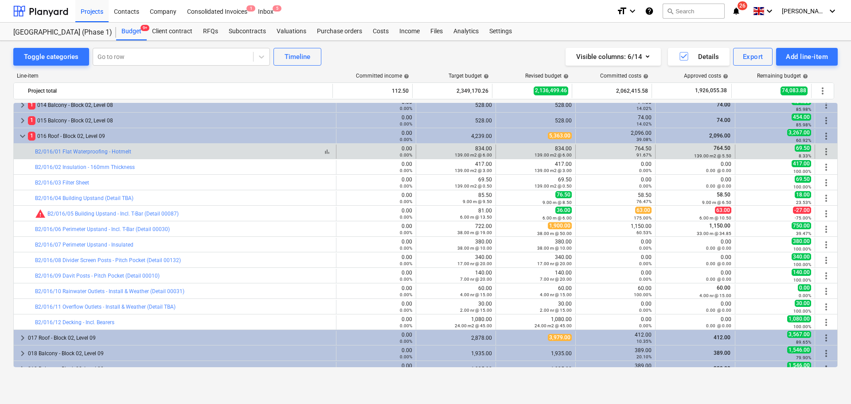
click at [279, 149] on div "bar_chart B2/016/01 Flat Waterproofing - Hotmelt" at bounding box center [184, 152] width 298 height 6
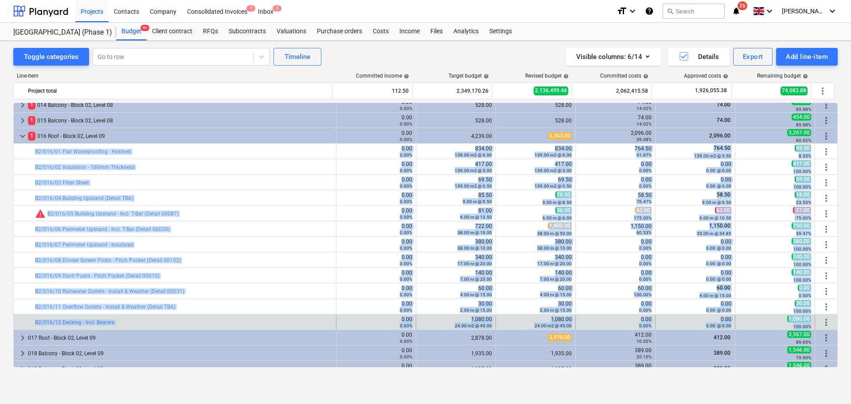
drag, startPoint x: 279, startPoint y: 149, endPoint x: 788, endPoint y: 326, distance: 538.9
click at [789, 326] on div "100.00%" at bounding box center [775, 326] width 72 height 6
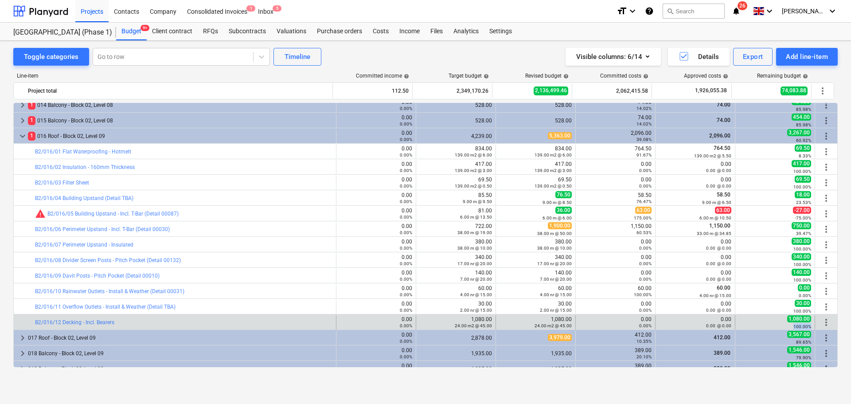
click at [789, 326] on div "100.00%" at bounding box center [775, 326] width 72 height 6
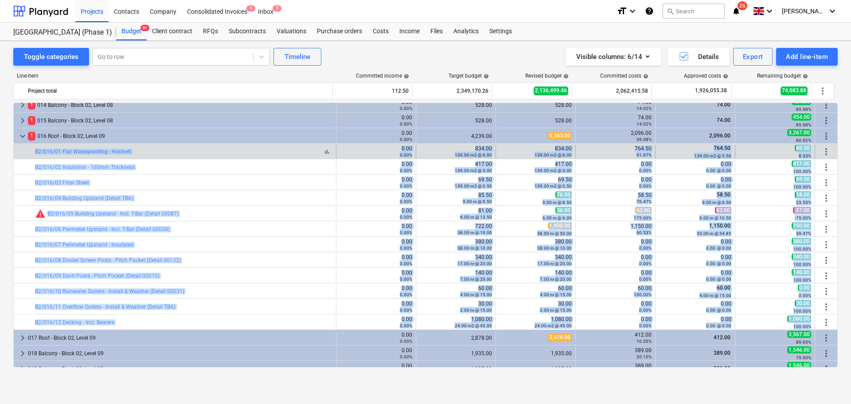
drag, startPoint x: 789, startPoint y: 326, endPoint x: 285, endPoint y: 150, distance: 533.9
click at [285, 150] on div "bar_chart B2/016/01 Flat Waterproofing - Hotmelt" at bounding box center [184, 152] width 298 height 6
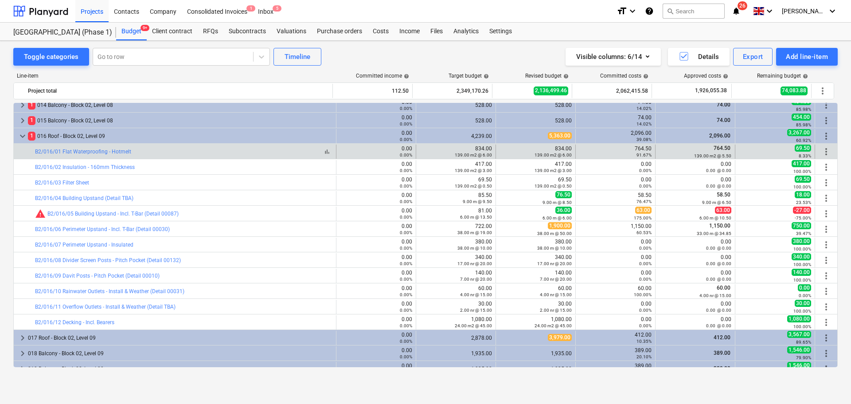
click at [285, 150] on div "bar_chart B2/016/01 Flat Waterproofing - Hotmelt" at bounding box center [184, 152] width 298 height 6
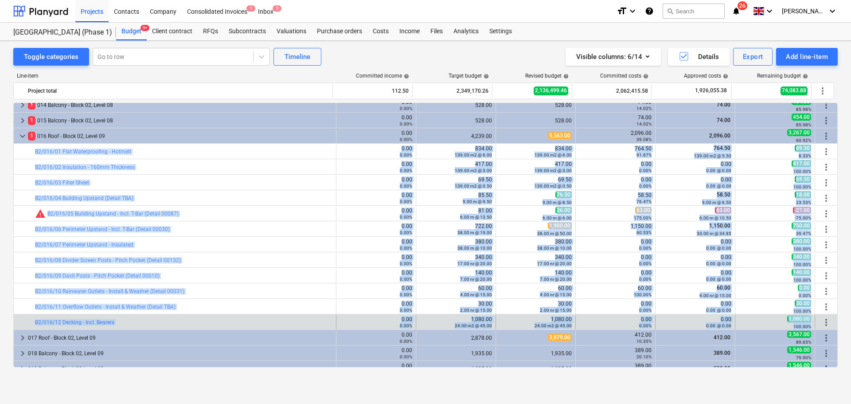
drag, startPoint x: 285, startPoint y: 150, endPoint x: 799, endPoint y: 324, distance: 542.4
click at [799, 324] on small "100.00%" at bounding box center [803, 326] width 18 height 5
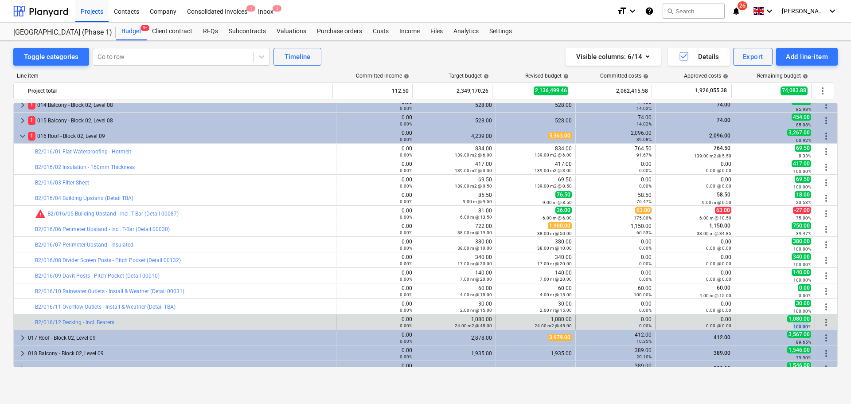
click at [799, 324] on small "100.00%" at bounding box center [803, 326] width 18 height 5
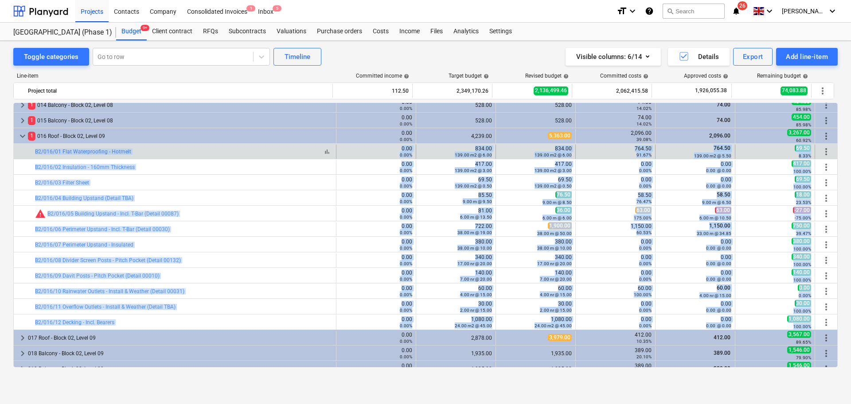
drag, startPoint x: 799, startPoint y: 324, endPoint x: 286, endPoint y: 149, distance: 541.5
click at [286, 149] on div "bar_chart B2/016/01 Flat Waterproofing - Hotmelt" at bounding box center [184, 152] width 298 height 6
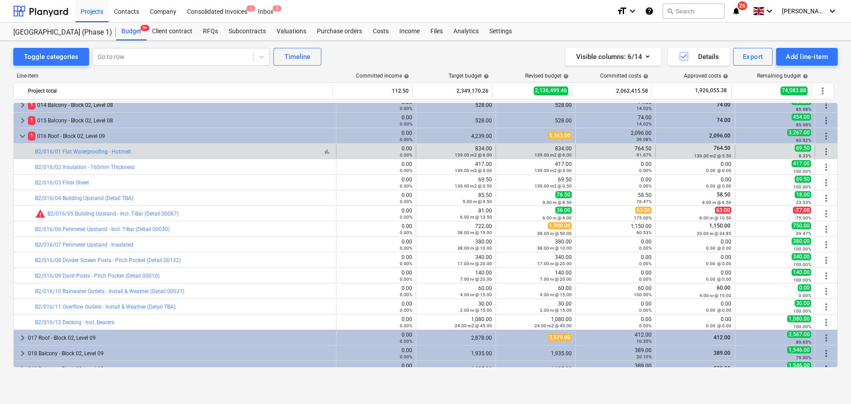
click at [286, 149] on div "bar_chart B2/016/01 Flat Waterproofing - Hotmelt" at bounding box center [184, 152] width 298 height 6
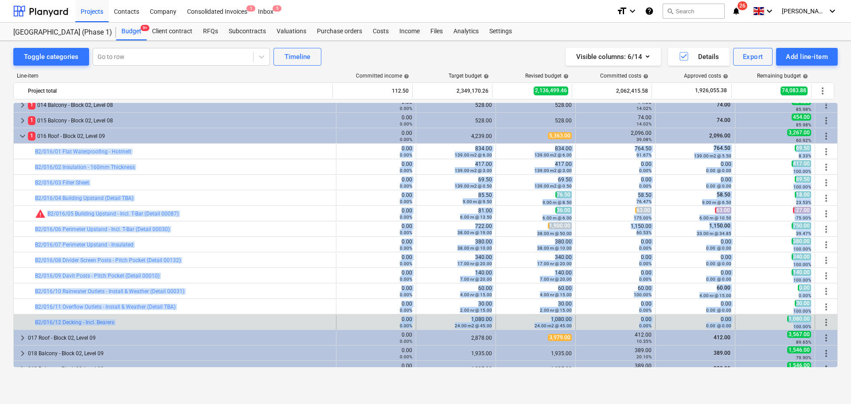
drag, startPoint x: 286, startPoint y: 149, endPoint x: 799, endPoint y: 329, distance: 543.7
click at [799, 329] on small "100.00%" at bounding box center [803, 326] width 18 height 5
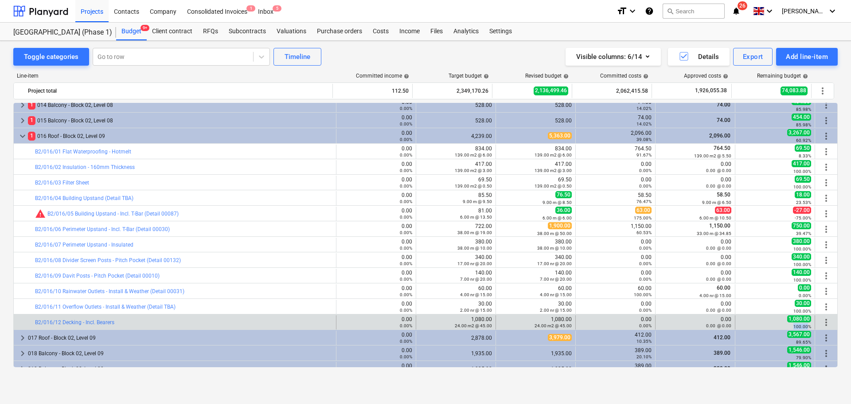
click at [799, 329] on small "100.00%" at bounding box center [803, 326] width 18 height 5
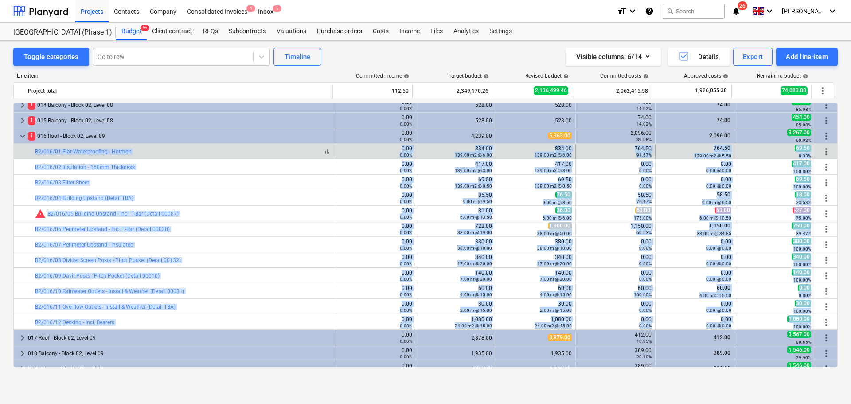
drag, startPoint x: 799, startPoint y: 329, endPoint x: 285, endPoint y: 151, distance: 543.8
click at [284, 152] on div "bar_chart B2/016/01 Flat Waterproofing - Hotmelt" at bounding box center [184, 152] width 298 height 6
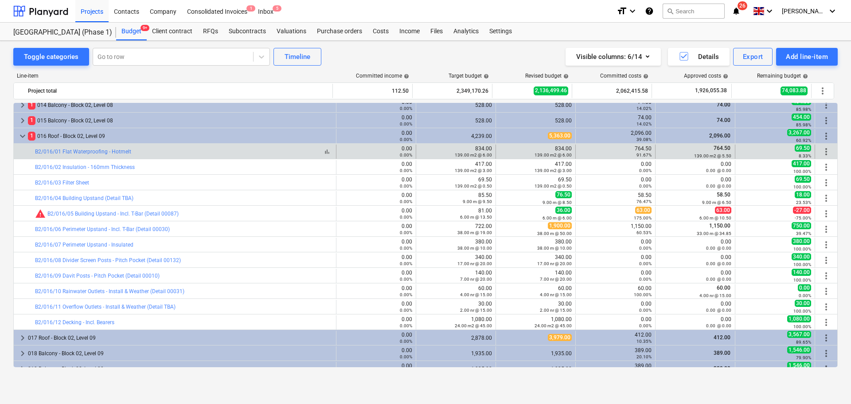
click at [284, 152] on div "bar_chart B2/016/01 Flat Waterproofing - Hotmelt" at bounding box center [184, 152] width 298 height 6
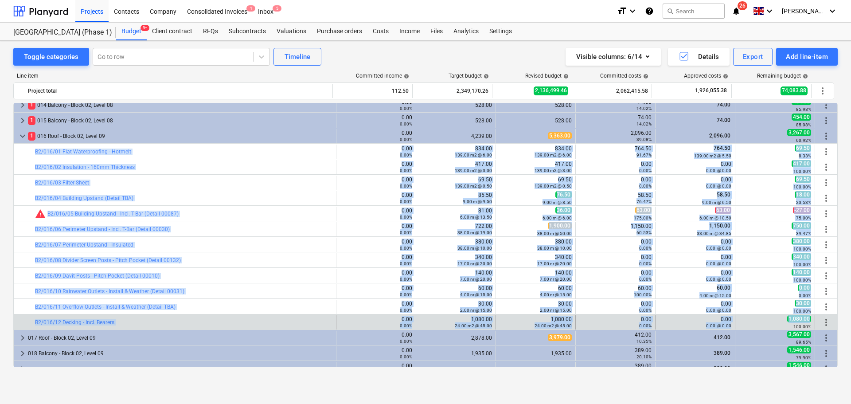
drag, startPoint x: 284, startPoint y: 152, endPoint x: 785, endPoint y: 321, distance: 529.3
click at [785, 325] on div "100.00%" at bounding box center [775, 326] width 72 height 6
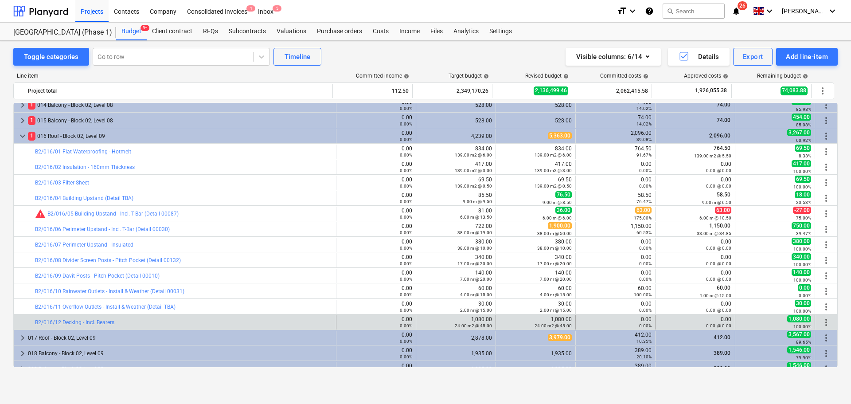
click at [785, 325] on div "100.00%" at bounding box center [775, 326] width 72 height 6
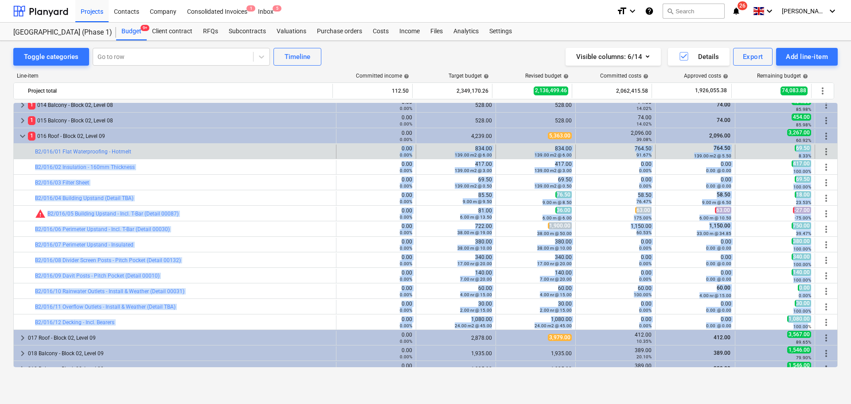
drag, startPoint x: 785, startPoint y: 325, endPoint x: 332, endPoint y: 153, distance: 484.7
click at [311, 153] on div "bar_chart B2/016/01 Flat Waterproofing - Hotmelt" at bounding box center [184, 152] width 298 height 6
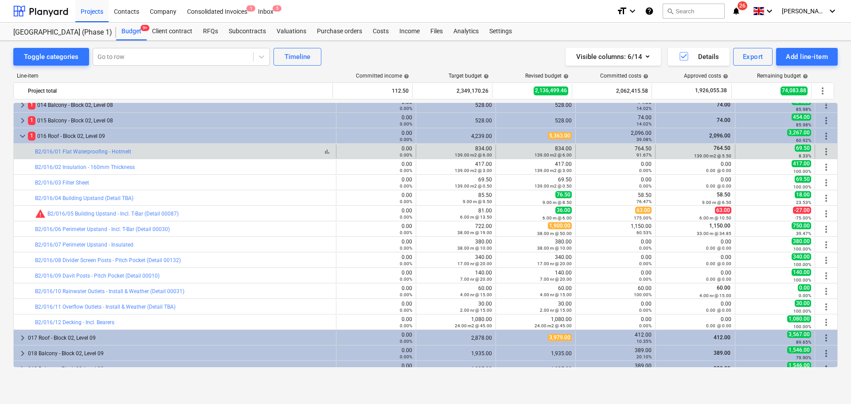
click at [311, 153] on div "bar_chart B2/016/01 Flat Waterproofing - Hotmelt" at bounding box center [184, 152] width 298 height 6
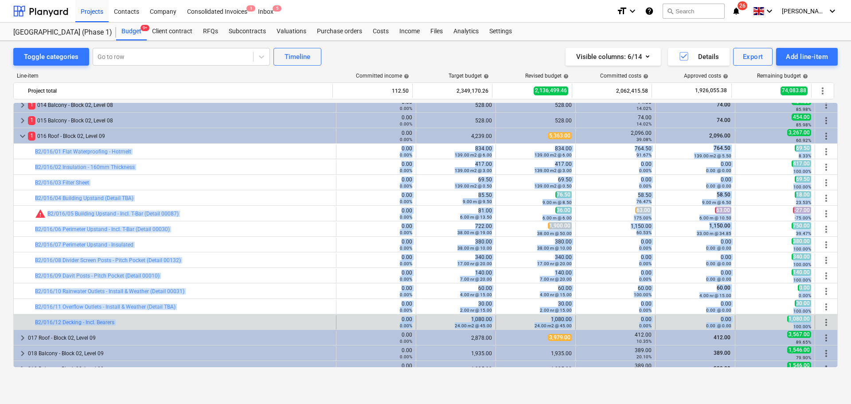
drag, startPoint x: 311, startPoint y: 153, endPoint x: 793, endPoint y: 325, distance: 511.6
click at [794, 325] on small "100.00%" at bounding box center [803, 326] width 18 height 5
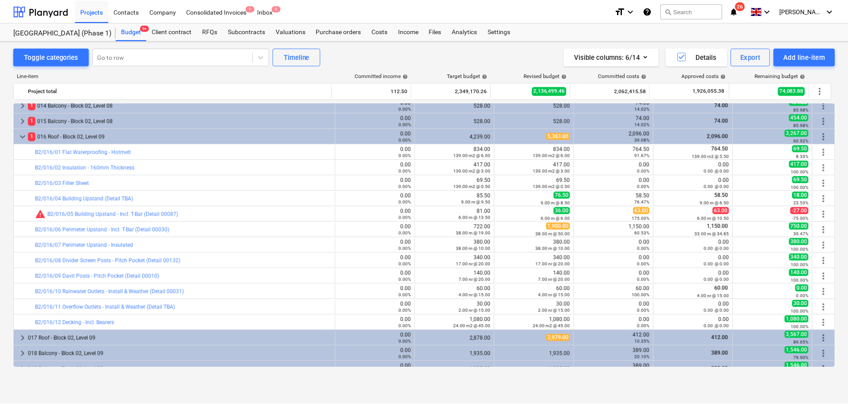
scroll to position [283, 0]
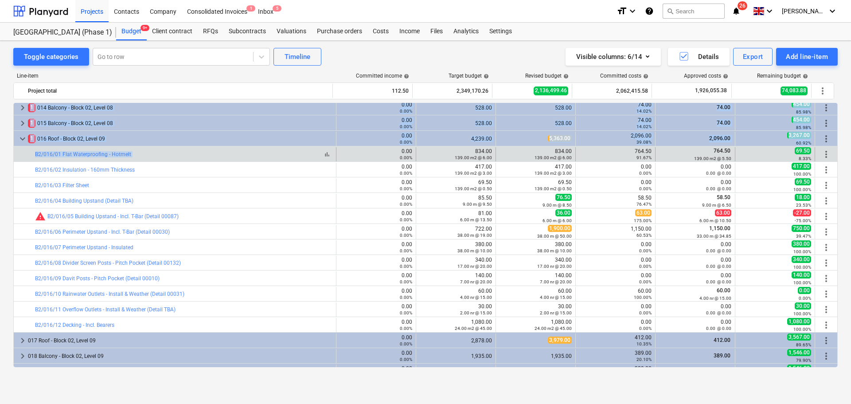
drag, startPoint x: 793, startPoint y: 325, endPoint x: 273, endPoint y: 152, distance: 548.1
click at [273, 152] on div "bar_chart B2/016/01 Flat Waterproofing - Hotmelt" at bounding box center [184, 154] width 298 height 6
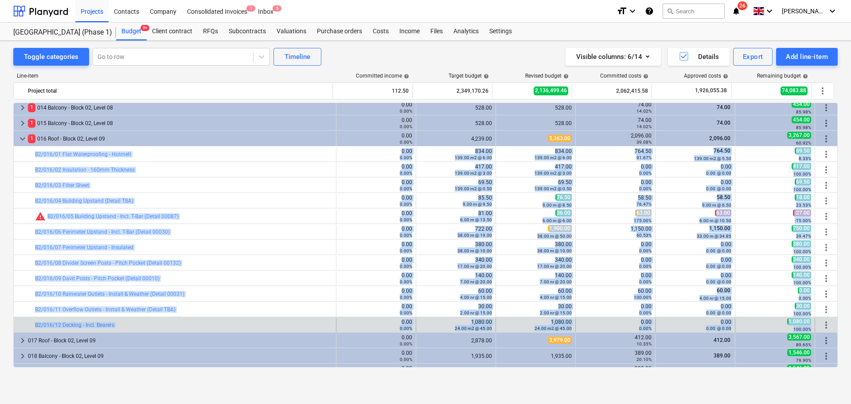
drag, startPoint x: 273, startPoint y: 152, endPoint x: 800, endPoint y: 328, distance: 555.8
click at [800, 328] on small "100.00%" at bounding box center [803, 329] width 18 height 5
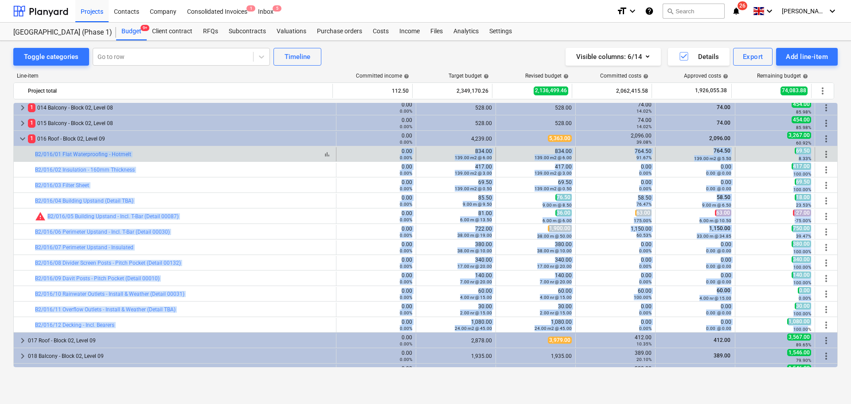
drag, startPoint x: 800, startPoint y: 328, endPoint x: 325, endPoint y: 158, distance: 505.2
click at [274, 150] on div "bar_chart B2/016/01 Flat Waterproofing - Hotmelt" at bounding box center [184, 154] width 298 height 14
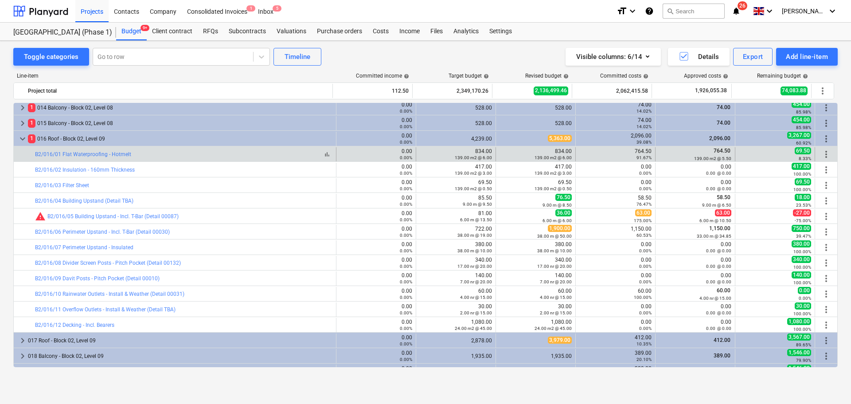
click at [270, 154] on div "bar_chart B2/016/01 Flat Waterproofing - Hotmelt" at bounding box center [184, 154] width 298 height 6
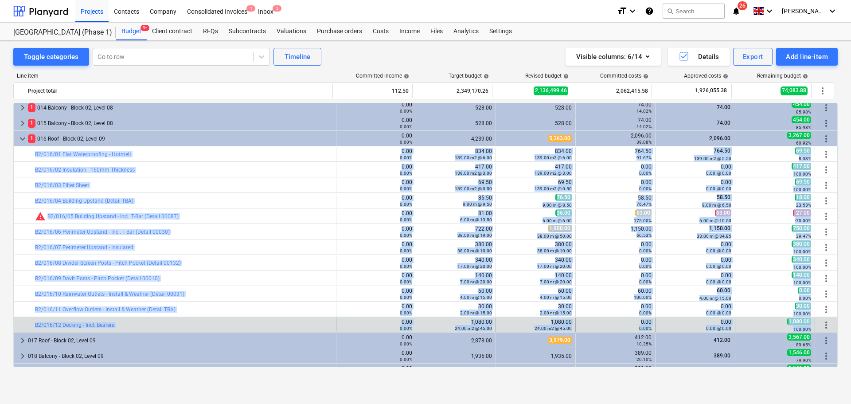
drag, startPoint x: 270, startPoint y: 154, endPoint x: 774, endPoint y: 332, distance: 535.0
click at [774, 332] on div "100.00%" at bounding box center [775, 329] width 72 height 6
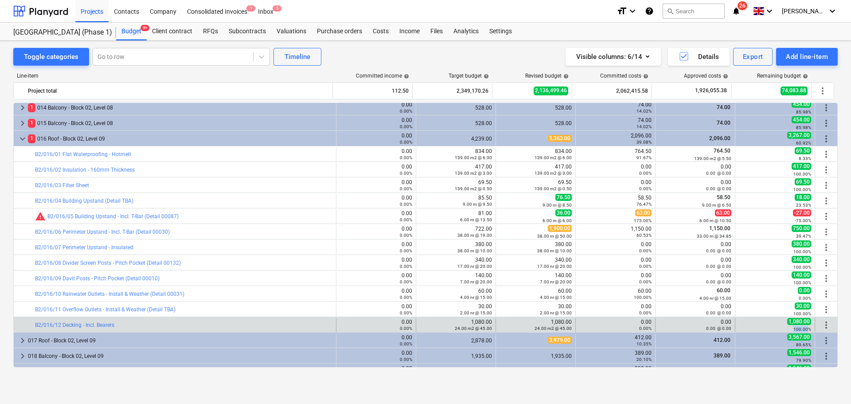
click at [774, 332] on div "100.00%" at bounding box center [775, 329] width 72 height 6
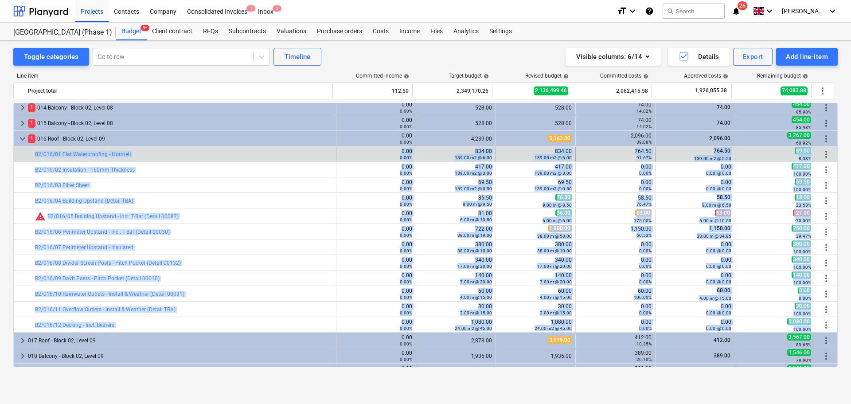
drag, startPoint x: 774, startPoint y: 332, endPoint x: 290, endPoint y: 158, distance: 514.3
click at [290, 158] on div "bar_chart B2/016/01 Flat Waterproofing - Hotmelt" at bounding box center [184, 154] width 298 height 14
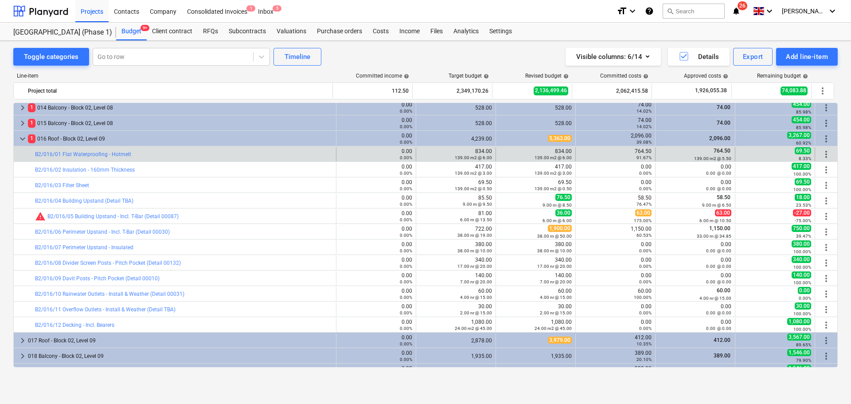
click at [290, 158] on div "bar_chart B2/016/01 Flat Waterproofing - Hotmelt" at bounding box center [184, 154] width 298 height 14
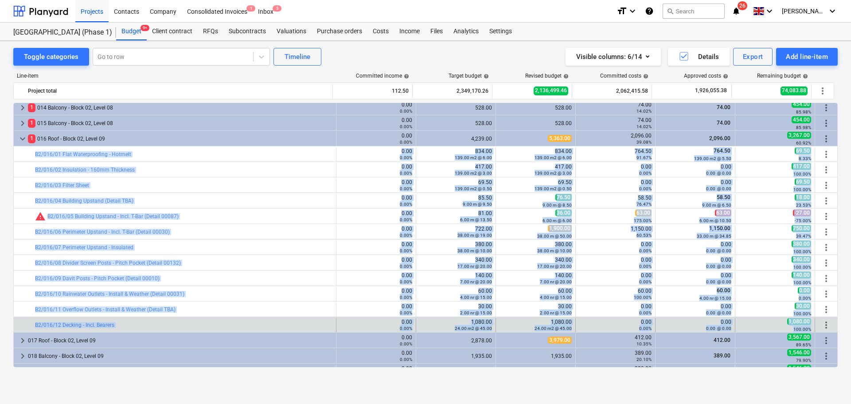
drag, startPoint x: 290, startPoint y: 158, endPoint x: 760, endPoint y: 328, distance: 499.6
click at [760, 328] on div "100.00%" at bounding box center [775, 329] width 72 height 6
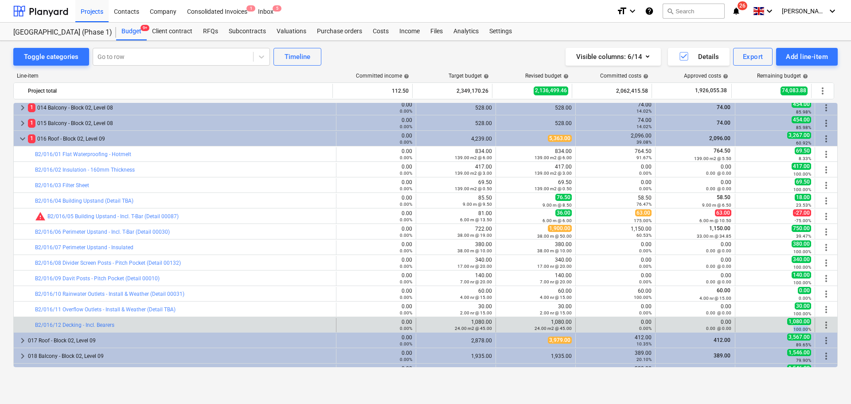
click at [760, 328] on div "100.00%" at bounding box center [775, 329] width 72 height 6
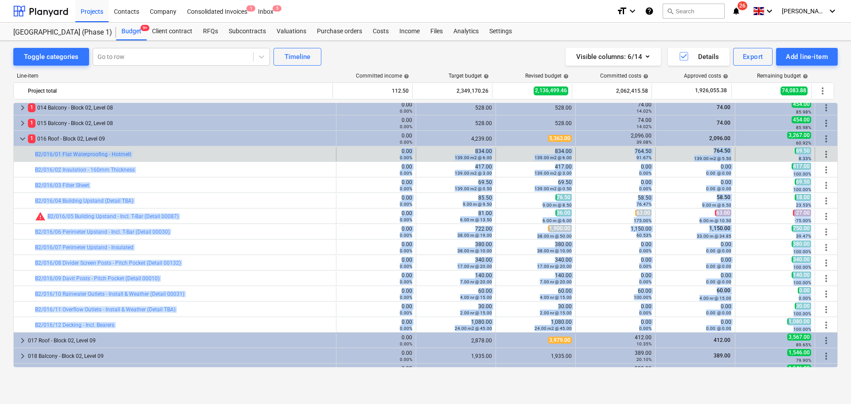
drag, startPoint x: 760, startPoint y: 328, endPoint x: 310, endPoint y: 150, distance: 483.7
click at [310, 150] on div "bar_chart B2/016/01 Flat Waterproofing - Hotmelt" at bounding box center [184, 154] width 298 height 14
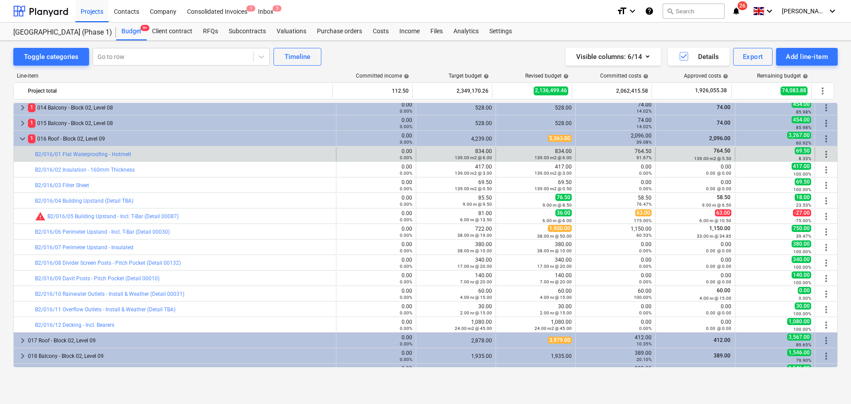
click at [310, 150] on div "bar_chart B2/016/01 Flat Waterproofing - Hotmelt" at bounding box center [184, 154] width 298 height 14
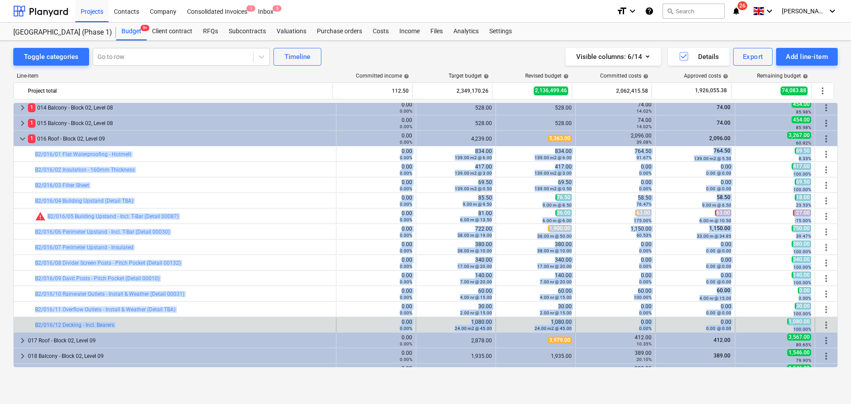
drag, startPoint x: 310, startPoint y: 150, endPoint x: 753, endPoint y: 327, distance: 477.2
click at [753, 327] on div "100.00%" at bounding box center [775, 329] width 72 height 6
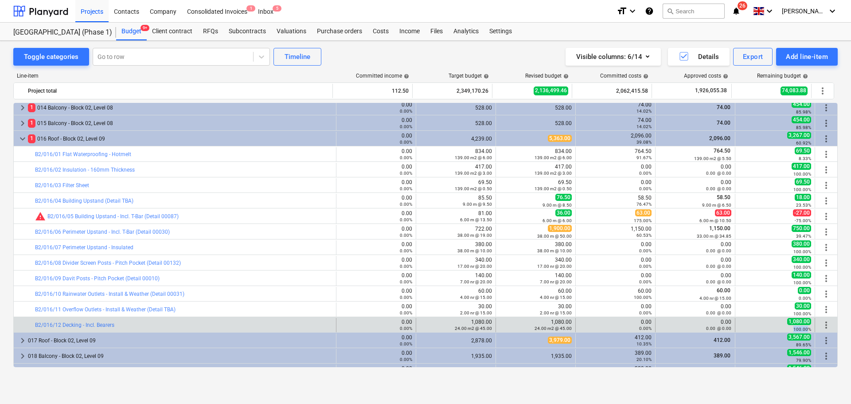
click at [753, 327] on div "100.00%" at bounding box center [775, 329] width 72 height 6
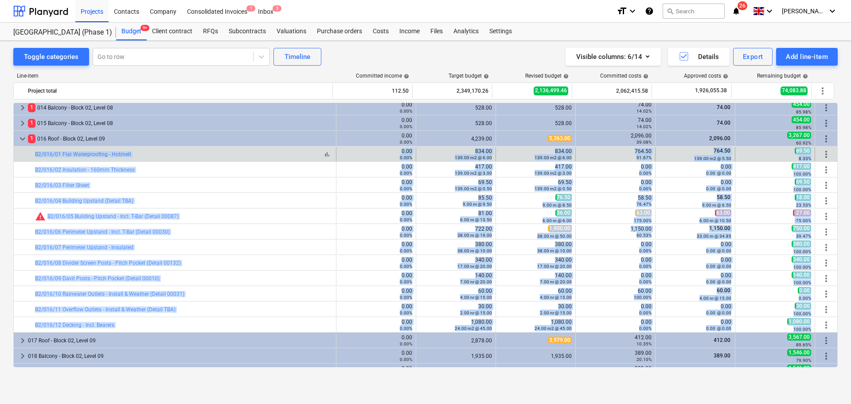
drag, startPoint x: 753, startPoint y: 327, endPoint x: 313, endPoint y: 156, distance: 471.8
click at [313, 156] on div "bar_chart B2/016/01 Flat Waterproofing - Hotmelt" at bounding box center [184, 154] width 298 height 6
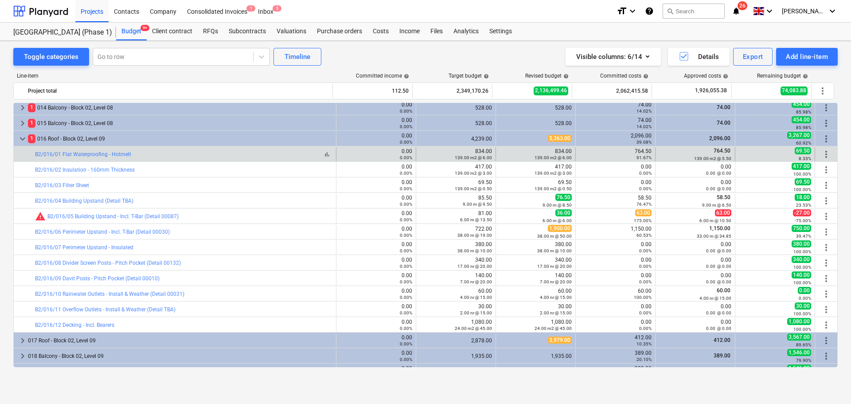
click at [313, 156] on div "bar_chart B2/016/01 Flat Waterproofing - Hotmelt" at bounding box center [184, 154] width 298 height 6
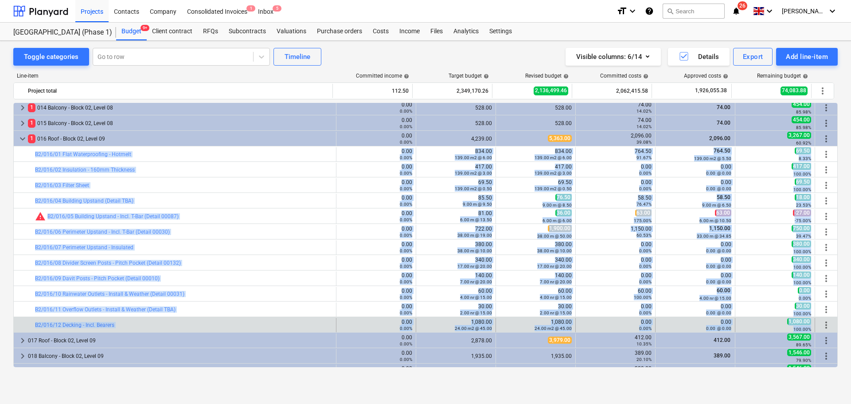
drag, startPoint x: 313, startPoint y: 156, endPoint x: 768, endPoint y: 328, distance: 486.0
click at [768, 328] on div "100.00%" at bounding box center [775, 329] width 72 height 6
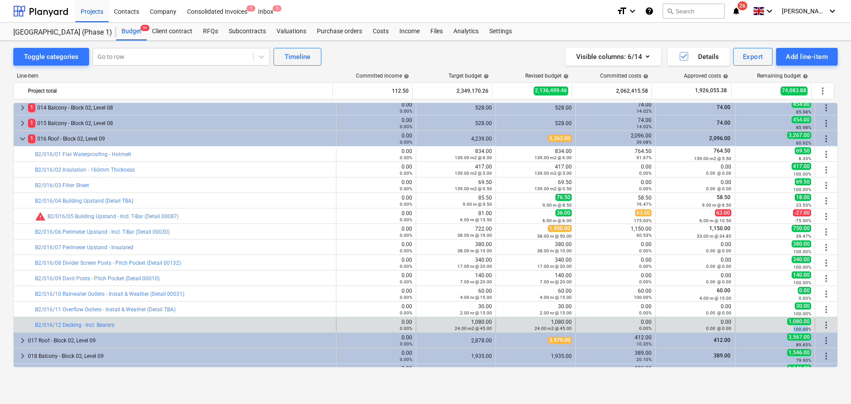
click at [768, 328] on div "100.00%" at bounding box center [775, 329] width 72 height 6
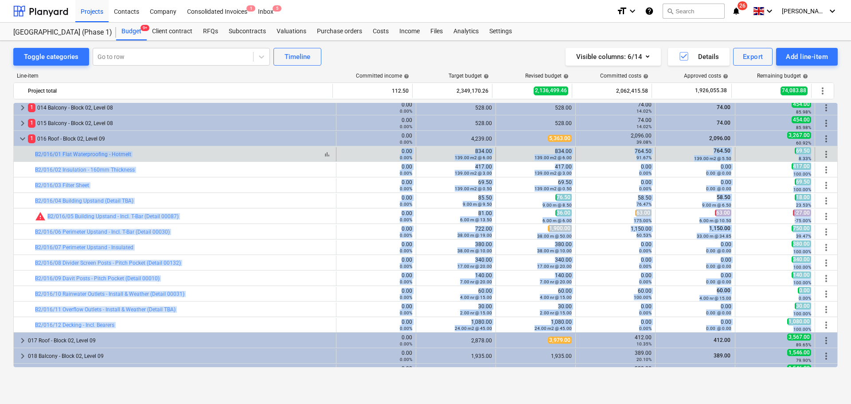
drag, startPoint x: 768, startPoint y: 328, endPoint x: 305, endPoint y: 154, distance: 494.9
click at [305, 154] on div "bar_chart B2/016/01 Flat Waterproofing - Hotmelt" at bounding box center [184, 154] width 298 height 6
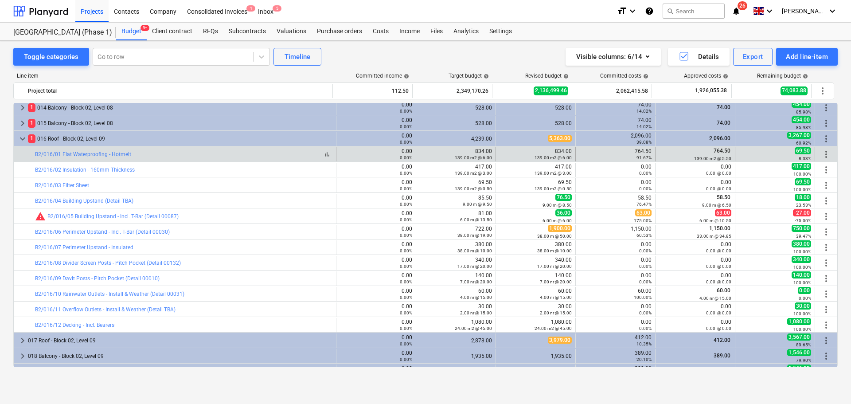
click at [305, 154] on div "bar_chart B2/016/01 Flat Waterproofing - Hotmelt" at bounding box center [184, 154] width 298 height 6
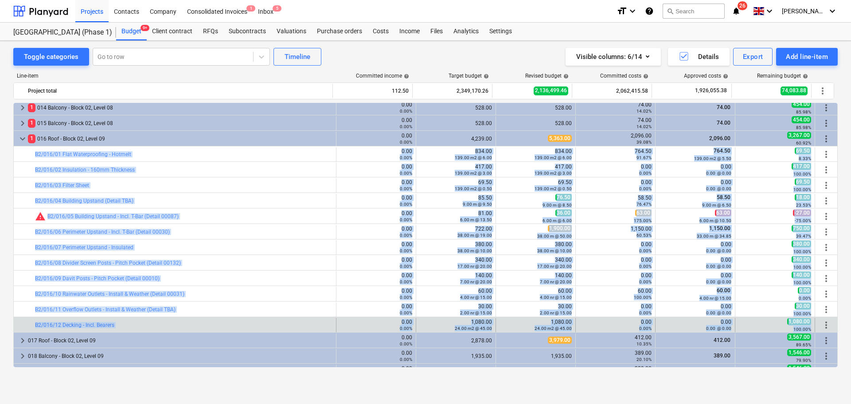
drag, startPoint x: 305, startPoint y: 154, endPoint x: 750, endPoint y: 326, distance: 477.5
click at [750, 326] on div "100.00%" at bounding box center [775, 329] width 72 height 6
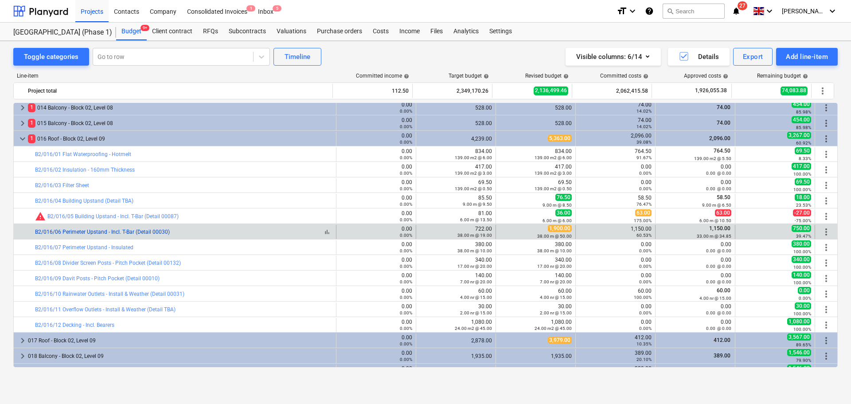
click at [105, 231] on link "B2/016/06 Perimeter Upstand - Incl. T-Bar (Detail 00030)" at bounding box center [102, 232] width 135 height 6
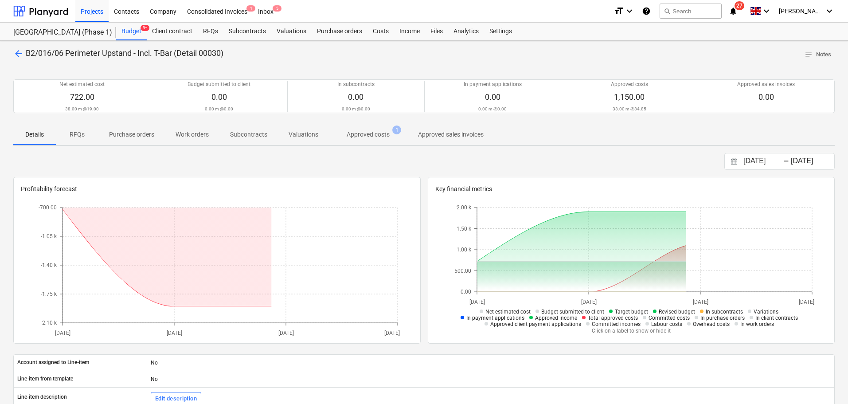
click at [388, 145] on div "Details RFQs Purchase orders Work orders Subcontracts Valuations Approved costs…" at bounding box center [424, 135] width 822 height 22
click at [384, 139] on p "Approved costs" at bounding box center [368, 134] width 43 height 9
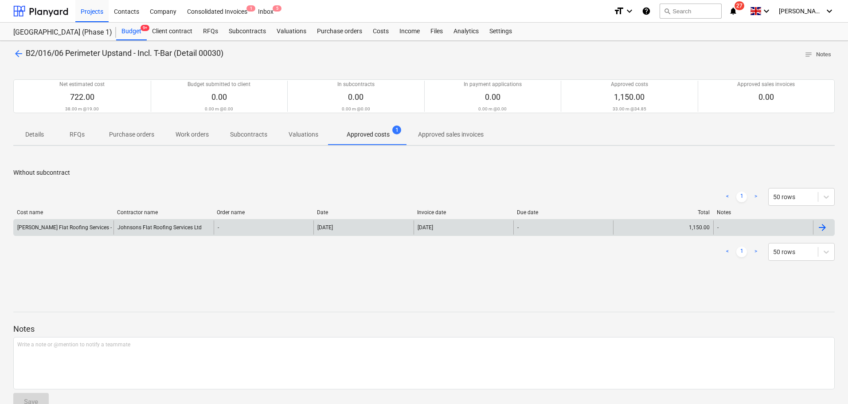
click at [235, 228] on div "-" at bounding box center [264, 227] width 100 height 14
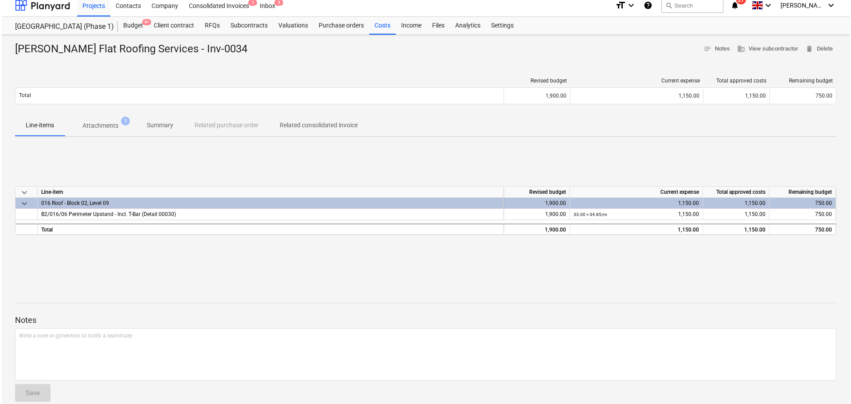
scroll to position [18, 0]
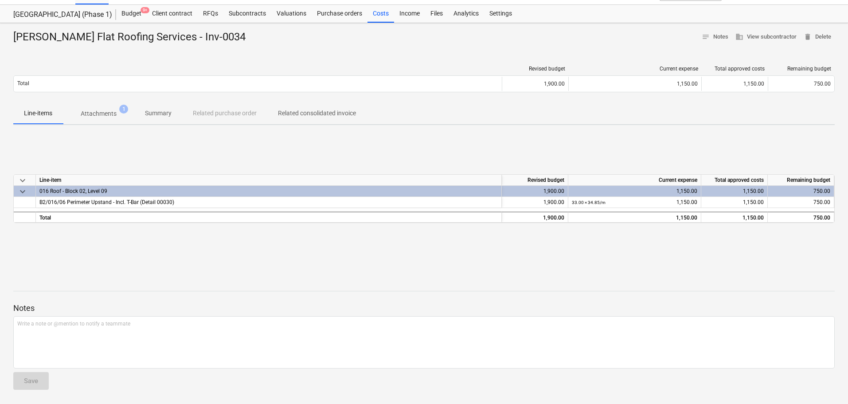
click at [104, 113] on p "Attachments" at bounding box center [99, 113] width 36 height 9
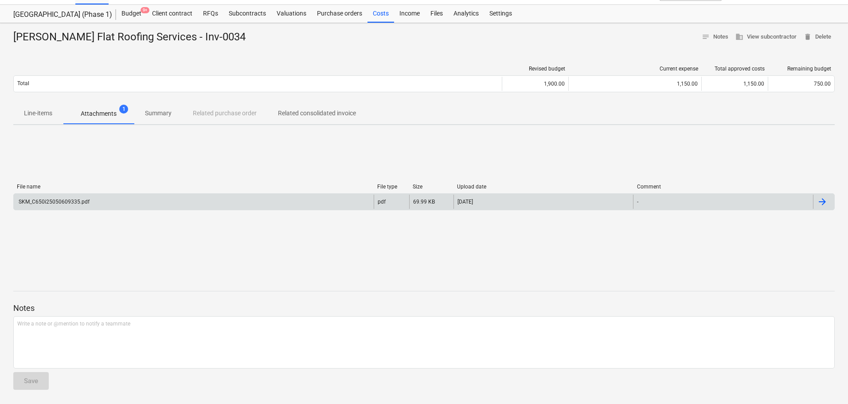
click at [106, 204] on div "SKM_C650i25050609335.pdf" at bounding box center [194, 202] width 360 height 14
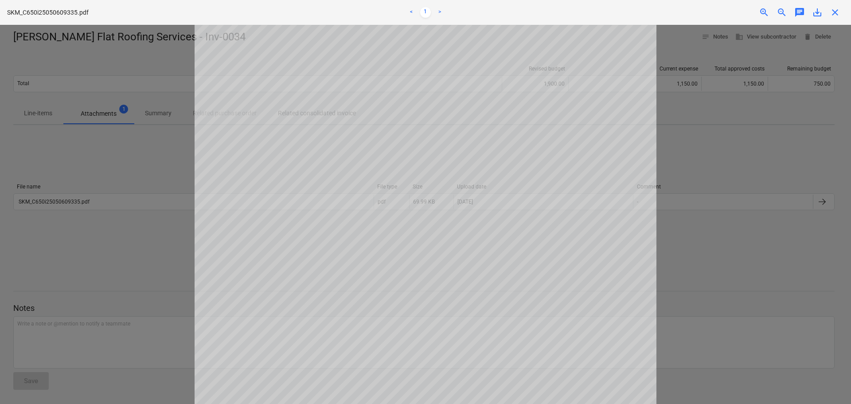
click at [814, 14] on span "save_alt" at bounding box center [817, 12] width 11 height 11
click at [133, 96] on div at bounding box center [425, 214] width 851 height 379
click at [834, 15] on div "SKM_C650i25050609335.pdf < 1 > zoom_in zoom_out chat 0 save_alt close" at bounding box center [425, 12] width 851 height 25
click at [834, 15] on span "close" at bounding box center [835, 12] width 11 height 11
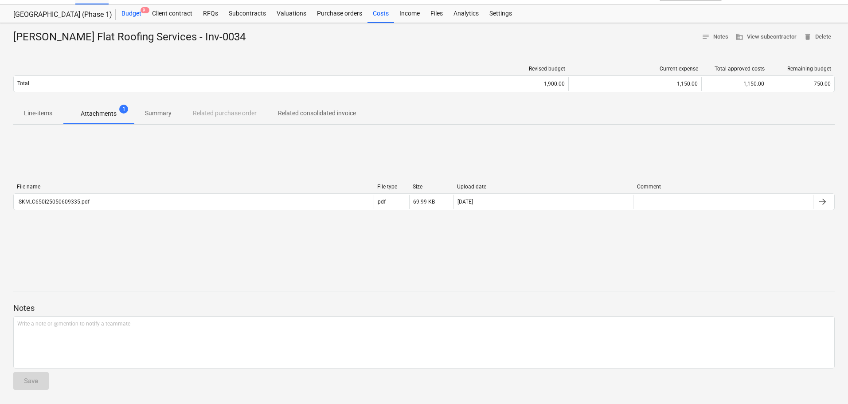
click at [141, 12] on span "9+" at bounding box center [145, 10] width 9 height 6
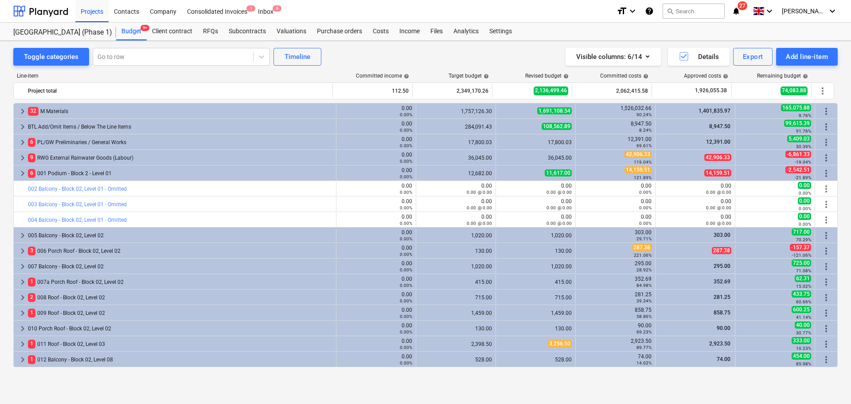
scroll to position [283, 0]
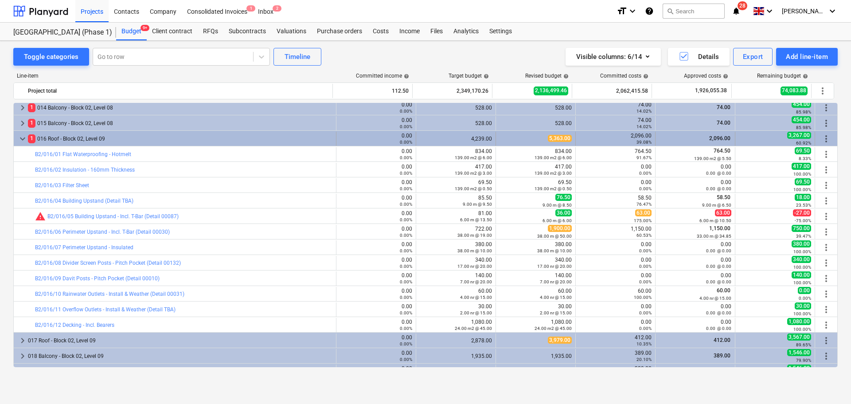
click at [110, 134] on div "1 016 Roof - Block 02, Level 09" at bounding box center [180, 139] width 305 height 14
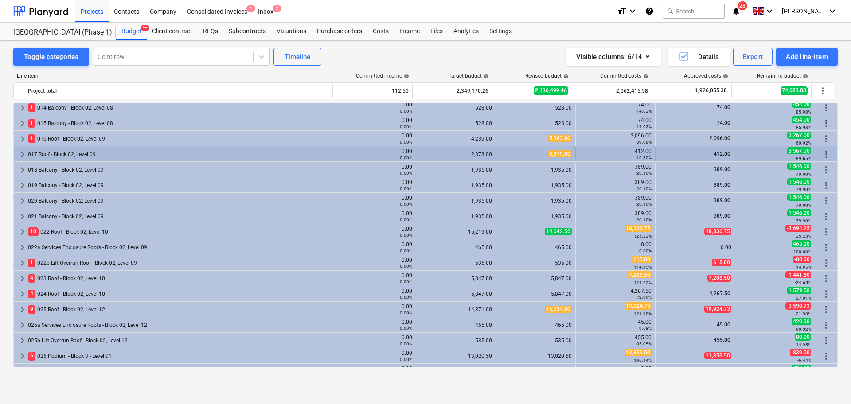
click at [105, 149] on div "017 Roof - Block 02, Level 09" at bounding box center [180, 154] width 305 height 14
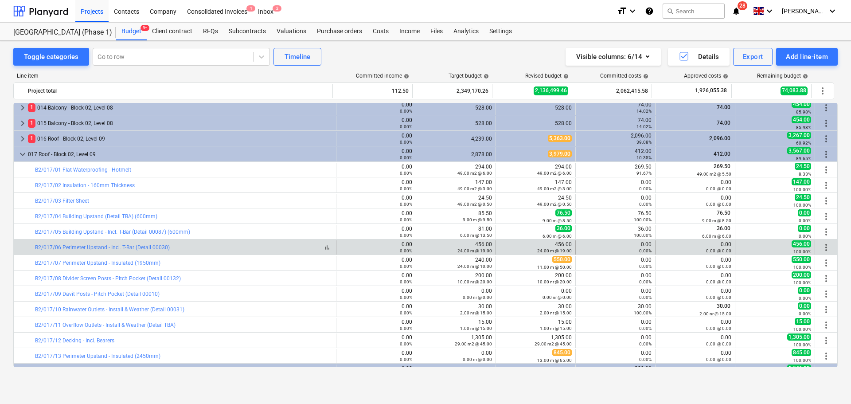
click at [223, 248] on div "bar_chart B2/017/06 Perimeter Upstand - Incl. T-Bar (Detail 00030)" at bounding box center [184, 247] width 298 height 6
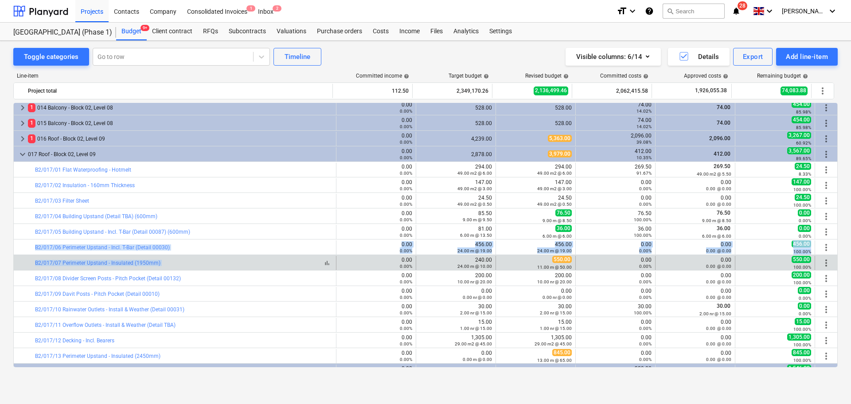
drag, startPoint x: 223, startPoint y: 248, endPoint x: 223, endPoint y: 260, distance: 12.4
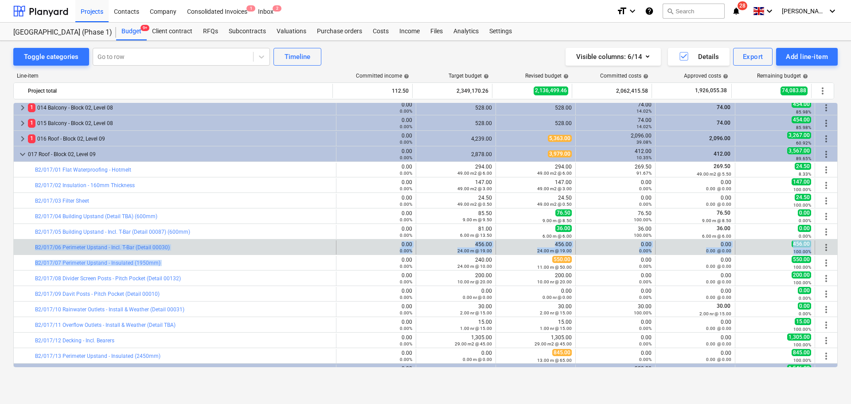
click at [222, 251] on div "bar_chart B2/017/06 Perimeter Upstand - Incl. T-Bar (Detail 00030)" at bounding box center [184, 247] width 298 height 14
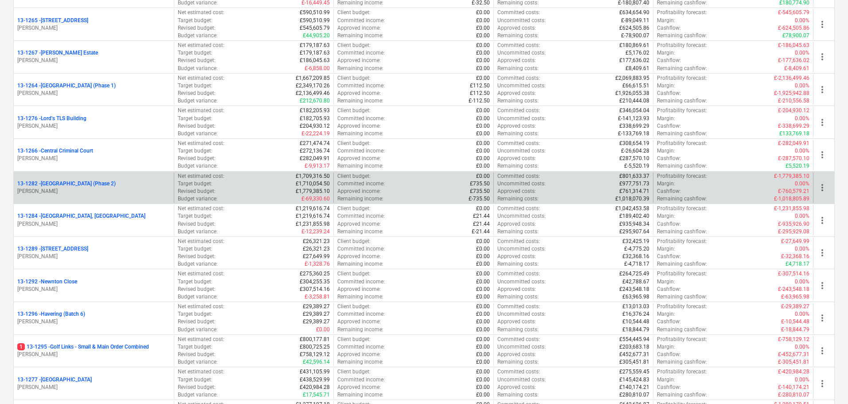
scroll to position [1109, 0]
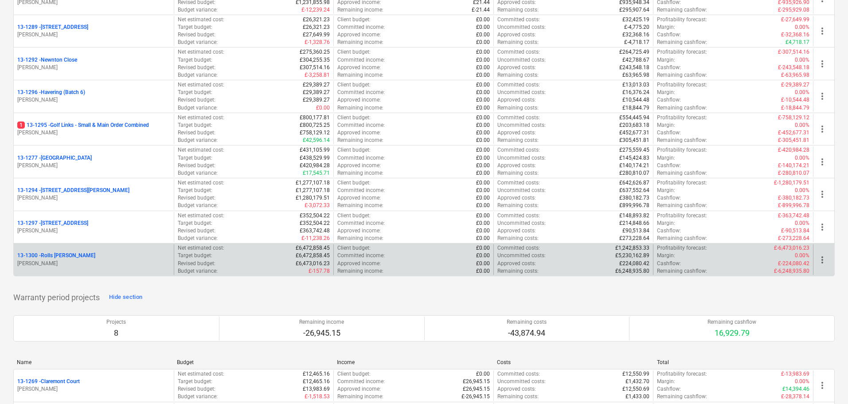
click at [100, 260] on p "[PERSON_NAME]" at bounding box center [93, 264] width 153 height 8
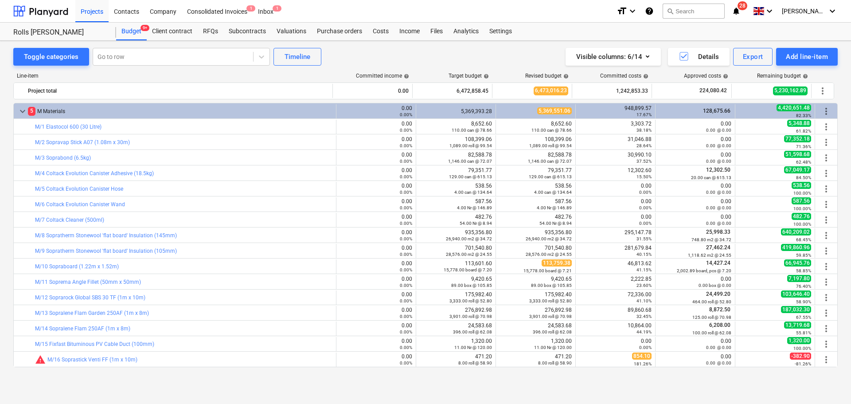
click at [328, 30] on div "Purchase orders" at bounding box center [340, 32] width 56 height 18
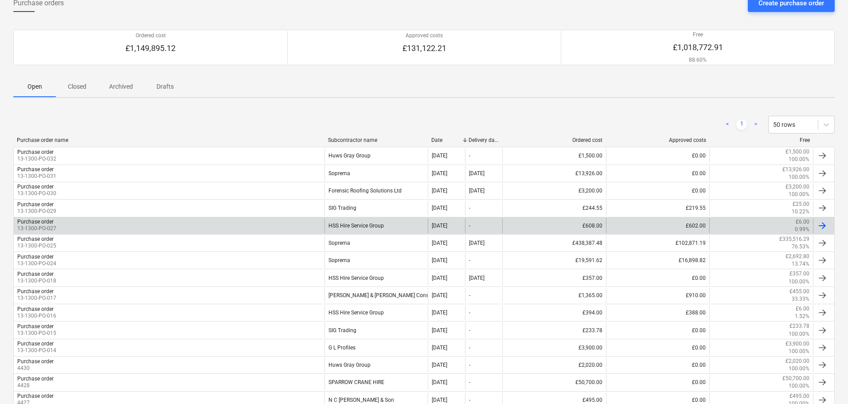
scroll to position [89, 0]
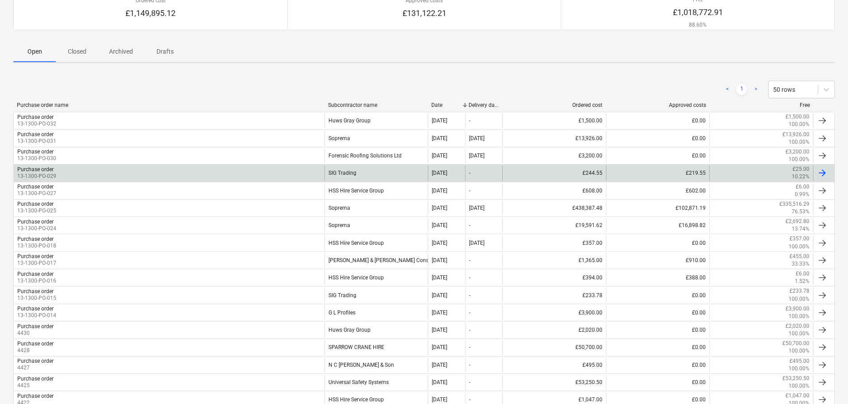
click at [337, 180] on div "SIG Trading" at bounding box center [377, 172] width 104 height 15
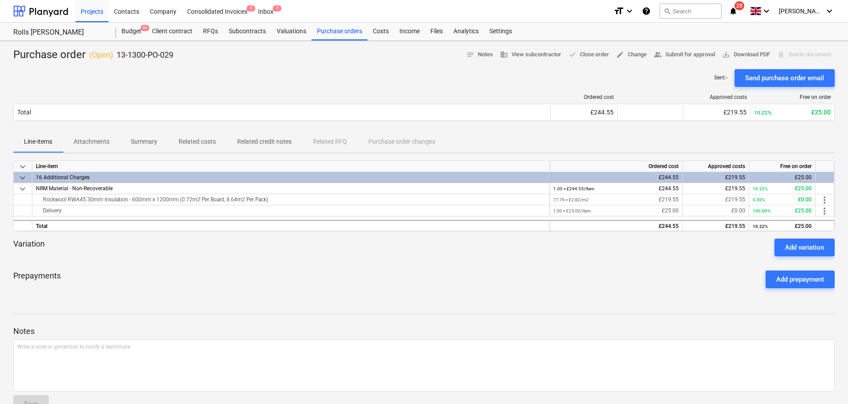
click at [100, 144] on p "Attachments" at bounding box center [92, 141] width 36 height 9
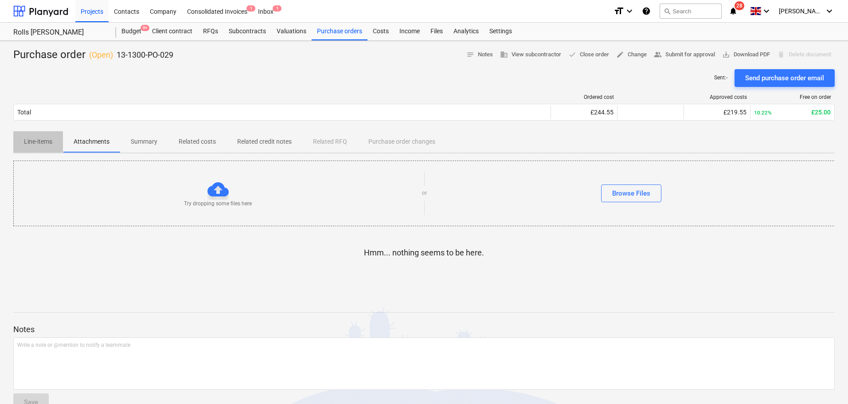
click at [29, 136] on span "Line-items" at bounding box center [38, 141] width 50 height 15
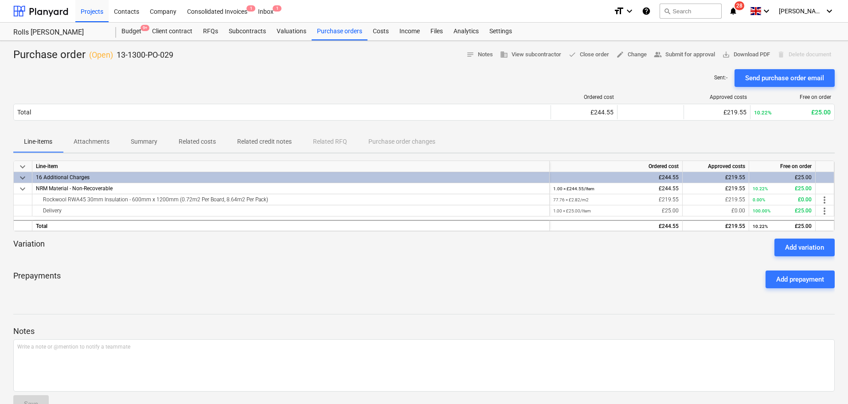
click at [218, 90] on div "Ordered cost Approved costs Free on order Total £244.55 £219.55 10.22% £25.00 P…" at bounding box center [424, 109] width 822 height 44
click at [203, 134] on button "Related costs" at bounding box center [197, 141] width 59 height 21
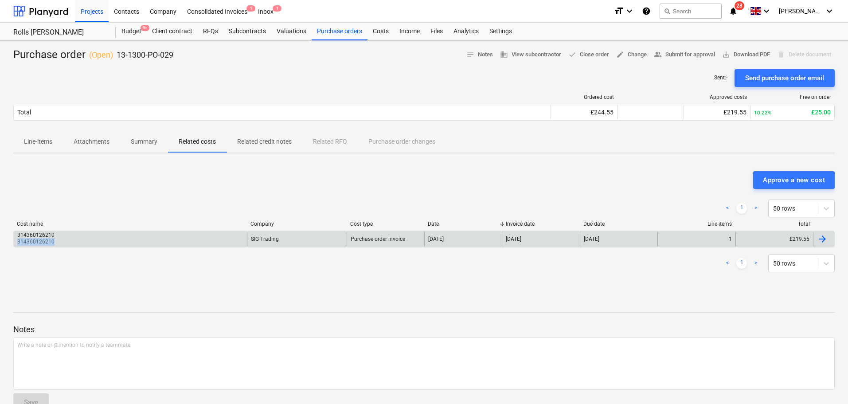
click at [118, 239] on div "314360126210 314360126210" at bounding box center [130, 239] width 233 height 14
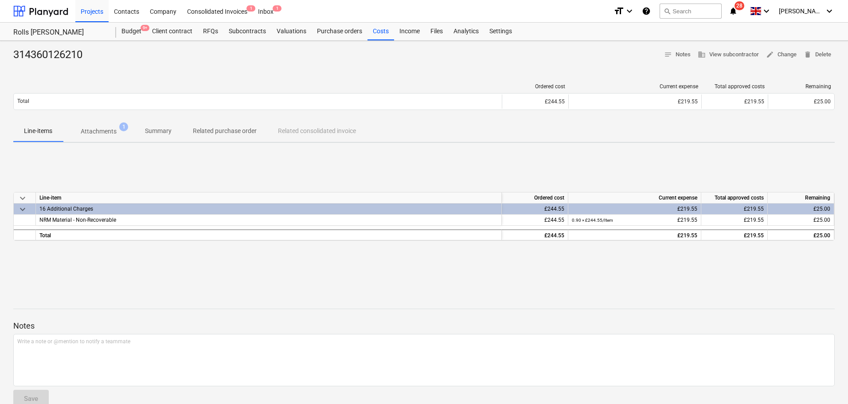
click at [99, 141] on button "Attachments 1" at bounding box center [98, 131] width 71 height 21
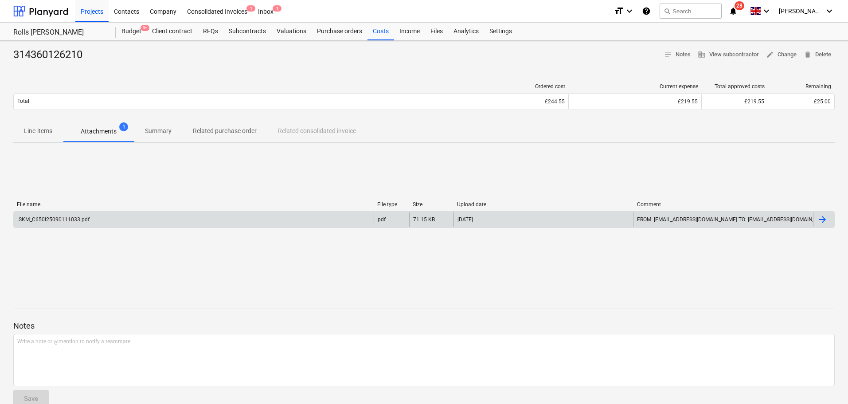
drag, startPoint x: 96, startPoint y: 212, endPoint x: 94, endPoint y: 219, distance: 6.9
click at [94, 219] on div "SKM_C650i25090111033.pdf" at bounding box center [194, 219] width 360 height 14
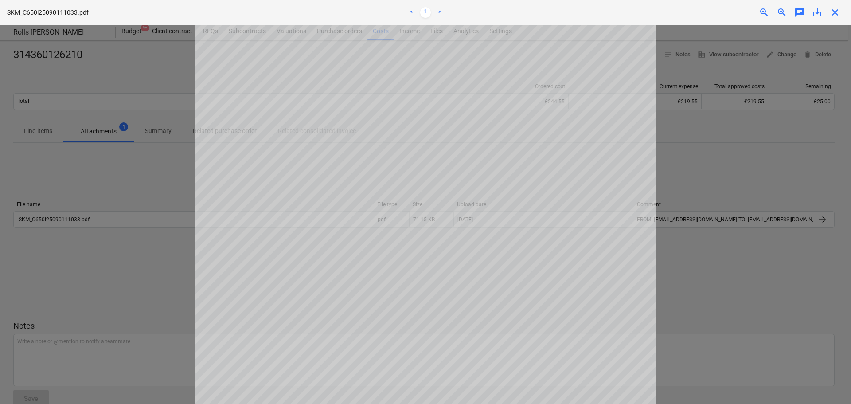
scroll to position [77, 0]
click at [816, 13] on span "save_alt" at bounding box center [817, 12] width 11 height 11
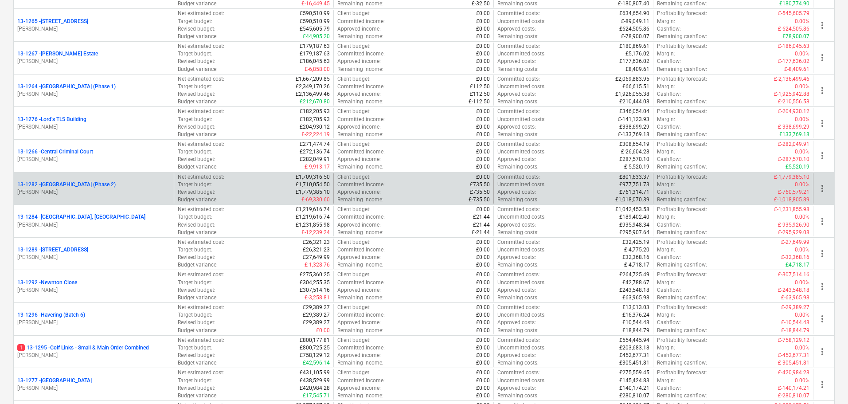
scroll to position [887, 0]
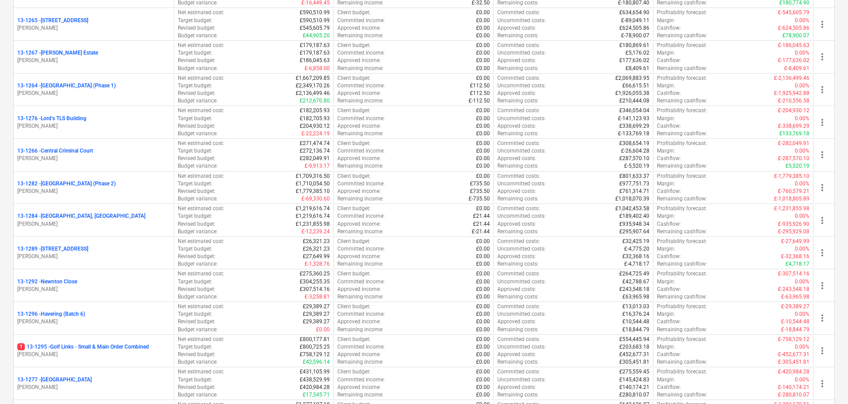
drag, startPoint x: 142, startPoint y: 184, endPoint x: 145, endPoint y: 177, distance: 6.9
click at [142, 184] on div "13-1282 - Plumstead West Thamesmead (Phase 2)" at bounding box center [93, 184] width 153 height 8
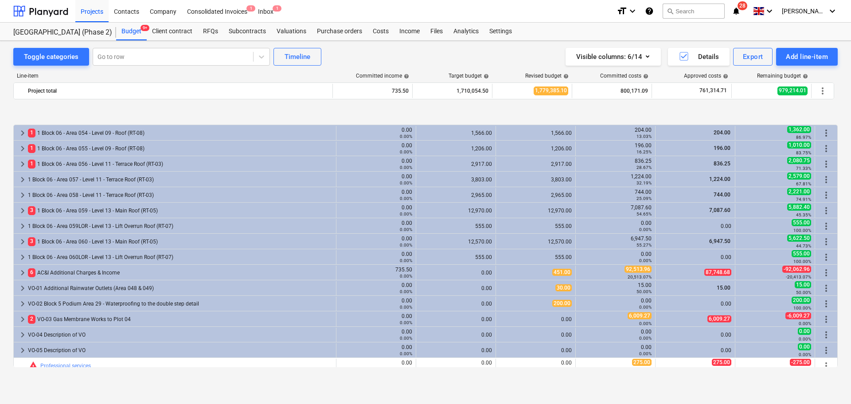
scroll to position [1148, 0]
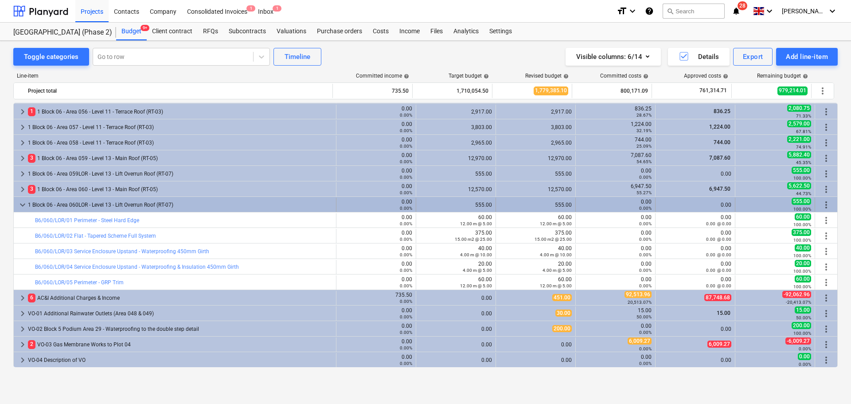
click at [90, 203] on div "1 Block 06 - Area 060LOR - Level 13 - Lift Overrun Roof (RT-07)" at bounding box center [180, 205] width 305 height 14
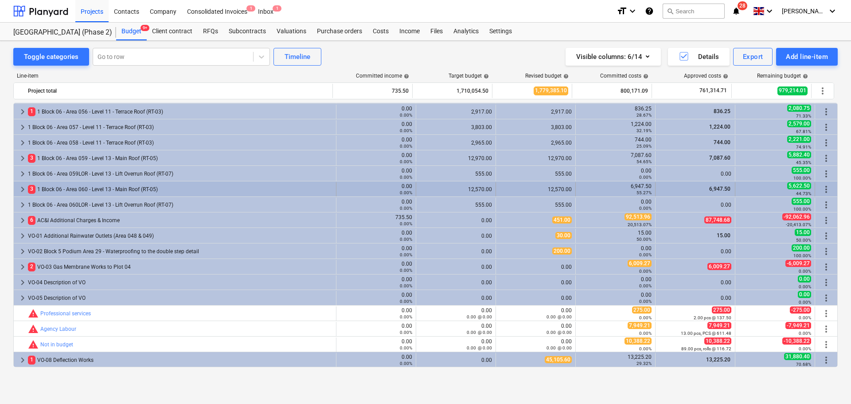
click at [104, 194] on div "3 1 Block 06 - Area 060 - Level 13 - Main Roof (RT-05)" at bounding box center [180, 189] width 305 height 14
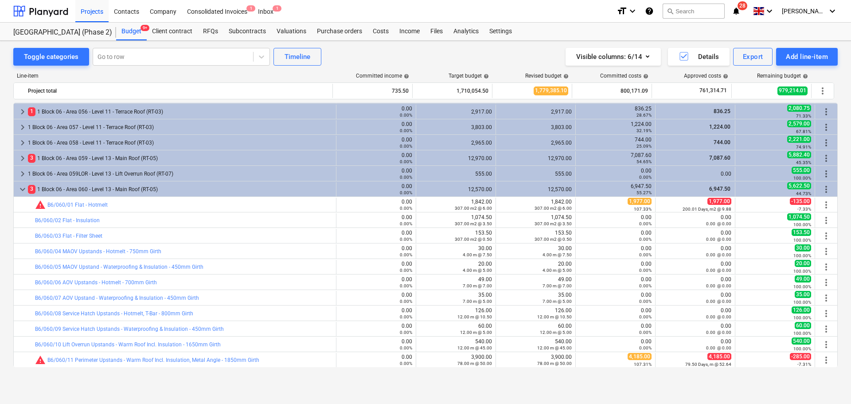
click at [107, 191] on div "3 1 Block 06 - Area 060 - Level 13 - Main Roof (RT-05)" at bounding box center [180, 189] width 305 height 14
